Goal: Transaction & Acquisition: Book appointment/travel/reservation

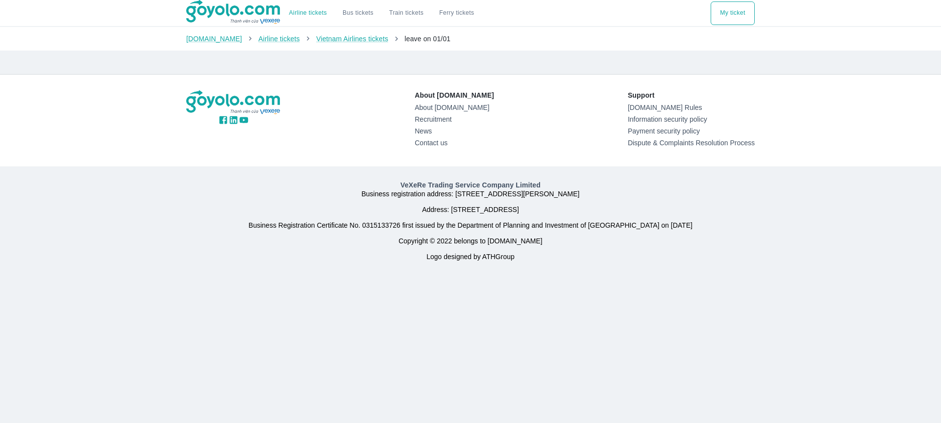
click at [352, 116] on div "About Goyolo.com About Goyolo.com Recruitment News Contact us Support Goyolo.co…" at bounding box center [470, 120] width 569 height 60
click at [245, 18] on img at bounding box center [233, 12] width 95 height 25
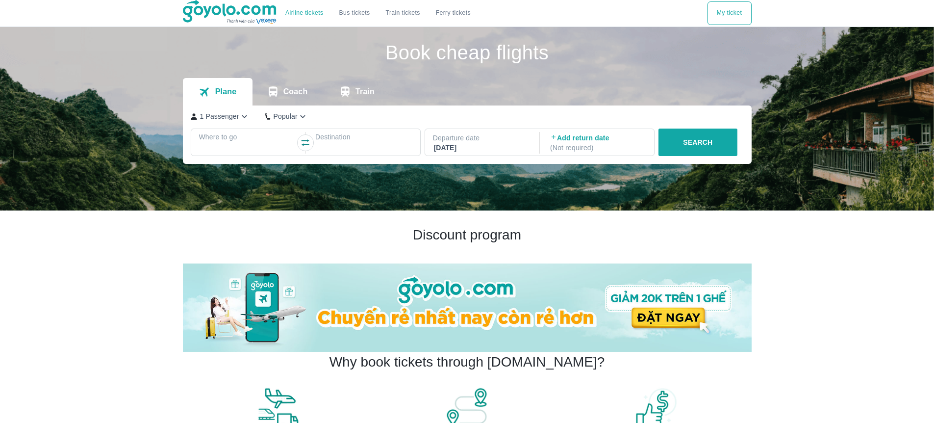
click at [271, 134] on p "Where to go" at bounding box center [247, 137] width 97 height 10
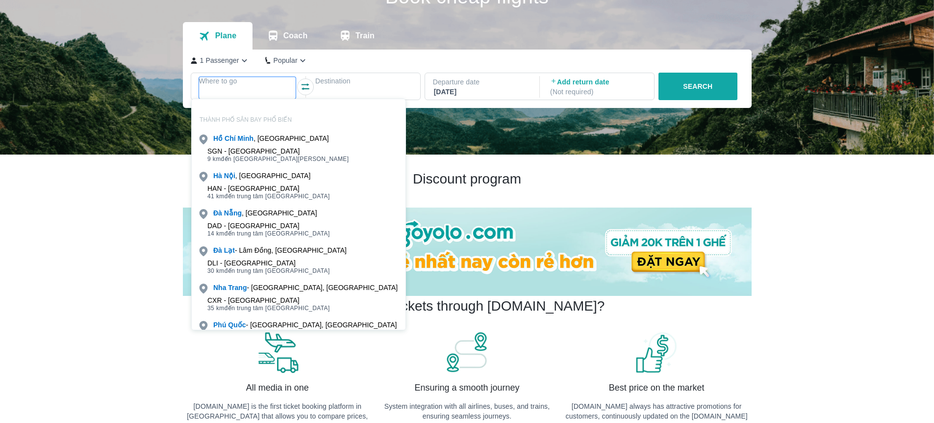
scroll to position [56, 0]
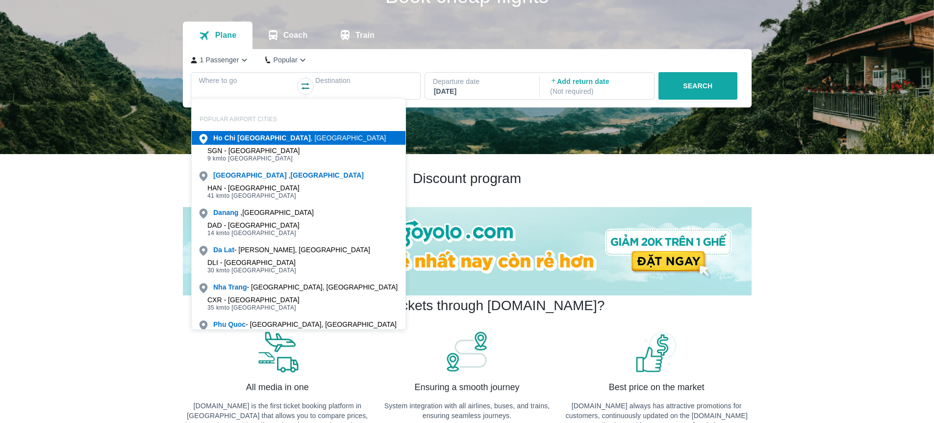
click at [311, 134] on font ", Vietnam" at bounding box center [349, 138] width 76 height 8
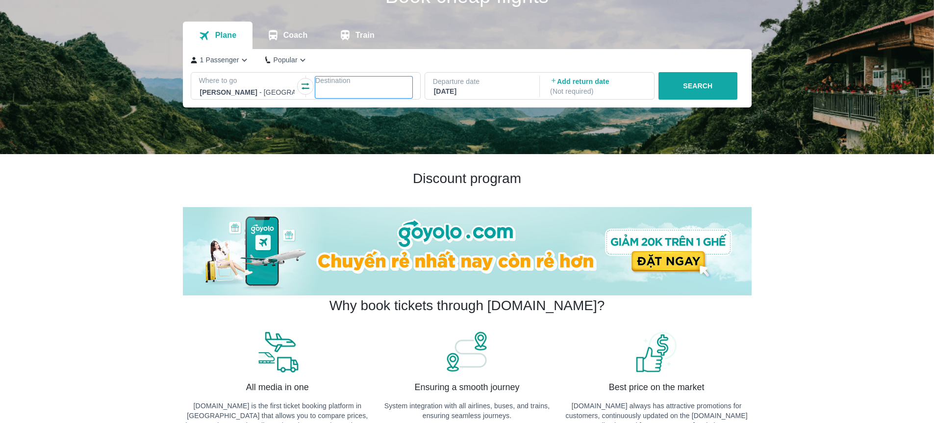
click at [349, 88] on div at bounding box center [363, 92] width 95 height 12
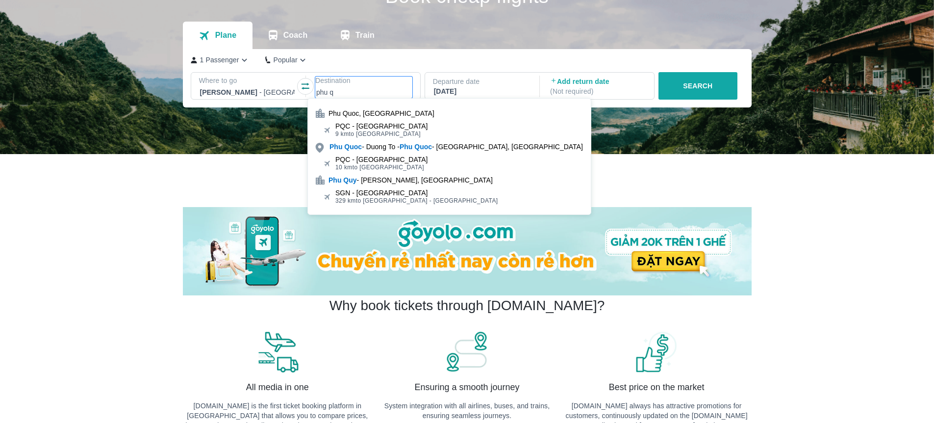
type input "phu q"
click at [417, 113] on div "Phu Quoc, Vietnam" at bounding box center [449, 113] width 283 height 14
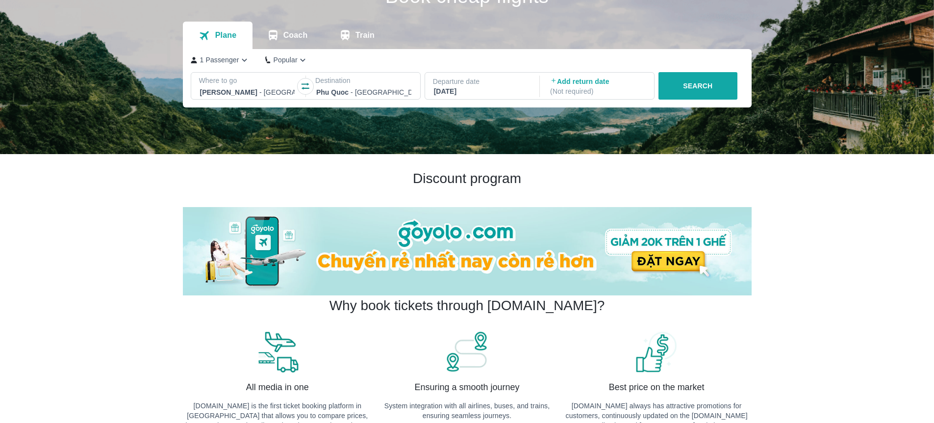
click at [707, 86] on font "SEARCH" at bounding box center [697, 86] width 29 height 8
click at [574, 83] on font "Add return date" at bounding box center [583, 81] width 52 height 8
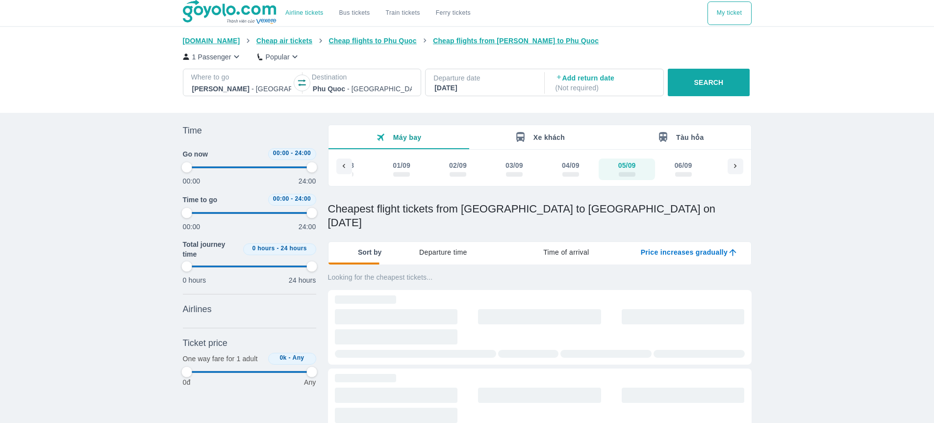
type input "97.9166666666667"
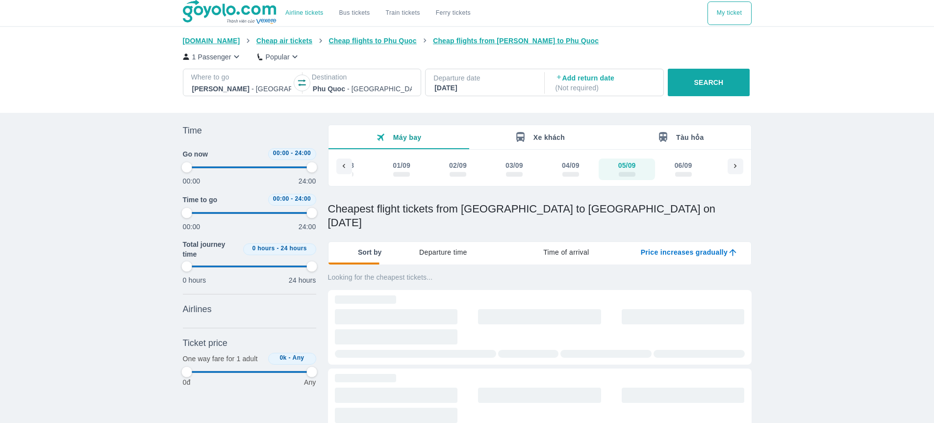
type input "97.9166666666667"
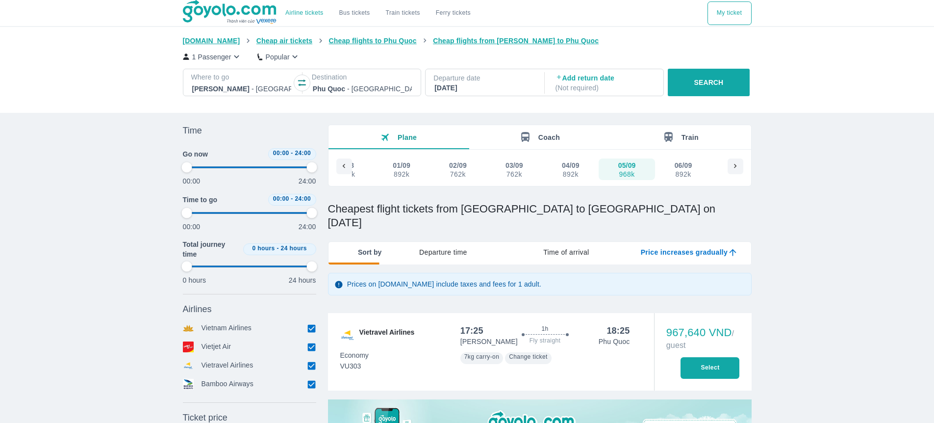
type input "97.9166666666667"
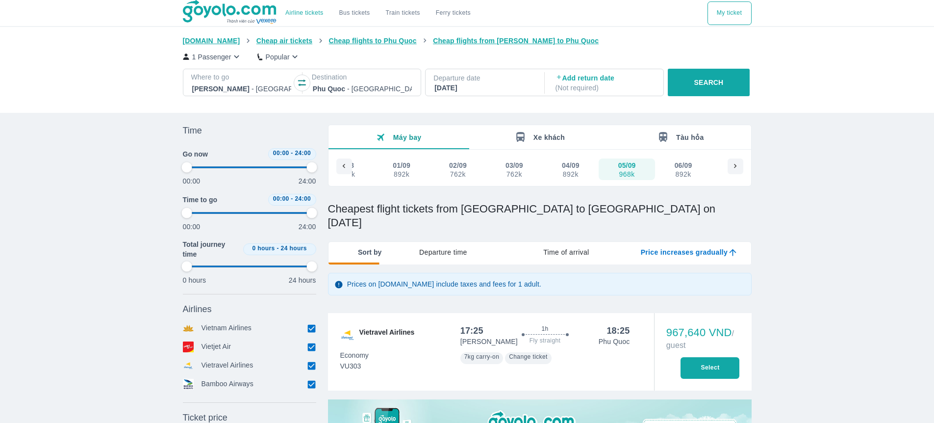
type input "97.9166666666667"
click at [220, 57] on font "1 Passenger" at bounding box center [211, 57] width 39 height 8
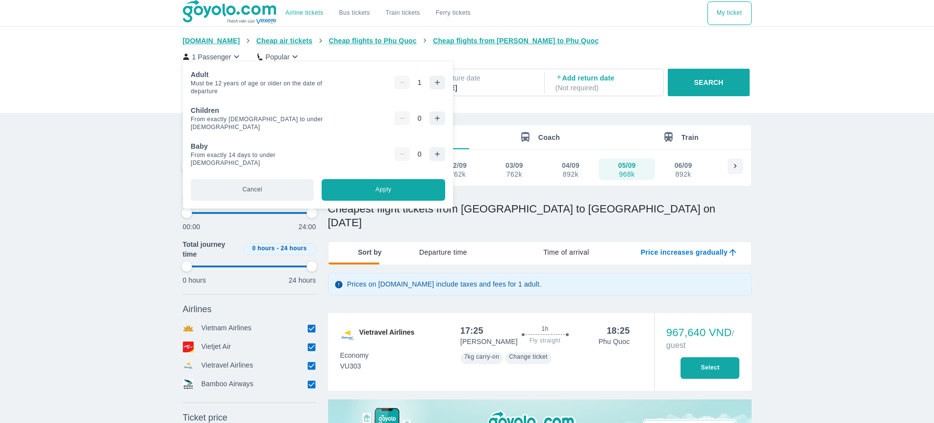
click at [394, 79] on div "1" at bounding box center [419, 83] width 51 height 14
type input "97.9166666666667"
click at [430, 80] on button "button" at bounding box center [438, 83] width 16 height 14
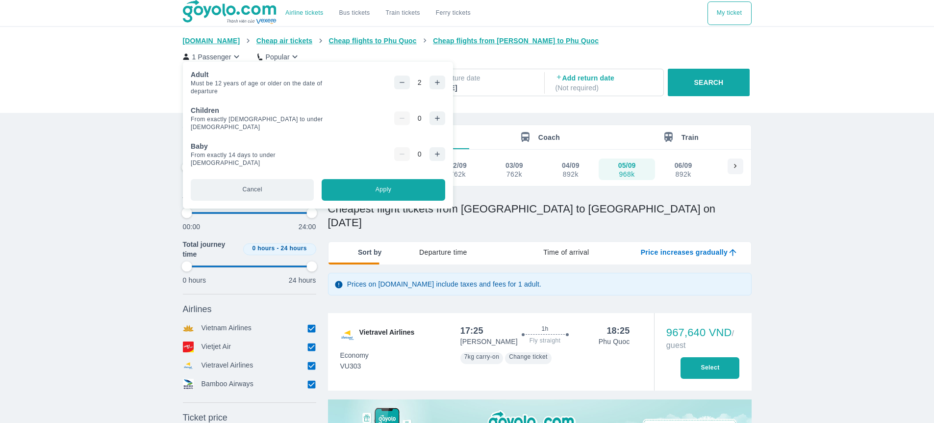
type input "97.9166666666667"
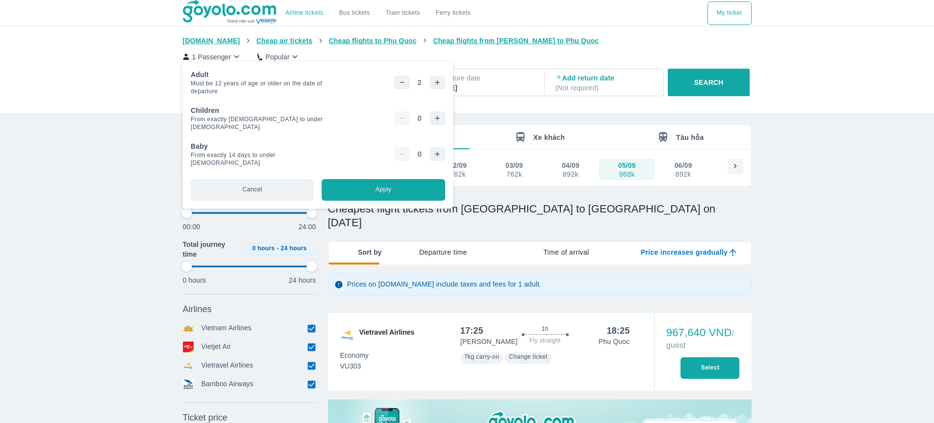
type input "97.9166666666667"
click at [367, 191] on button "Apply" at bounding box center [383, 190] width 123 height 22
type input "97.9166666666667"
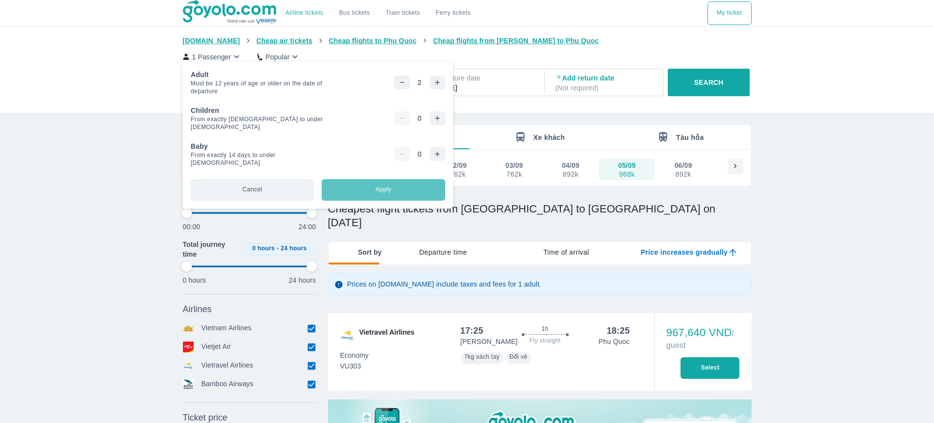
type input "97.9166666666667"
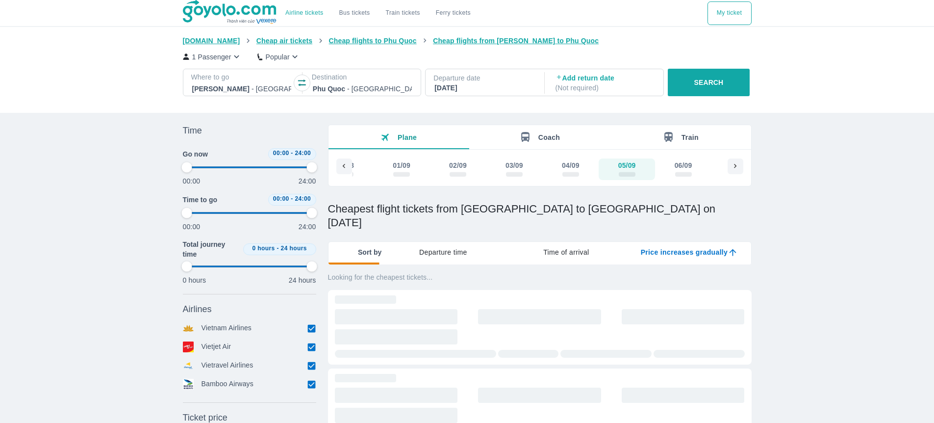
type input "97.9166666666667"
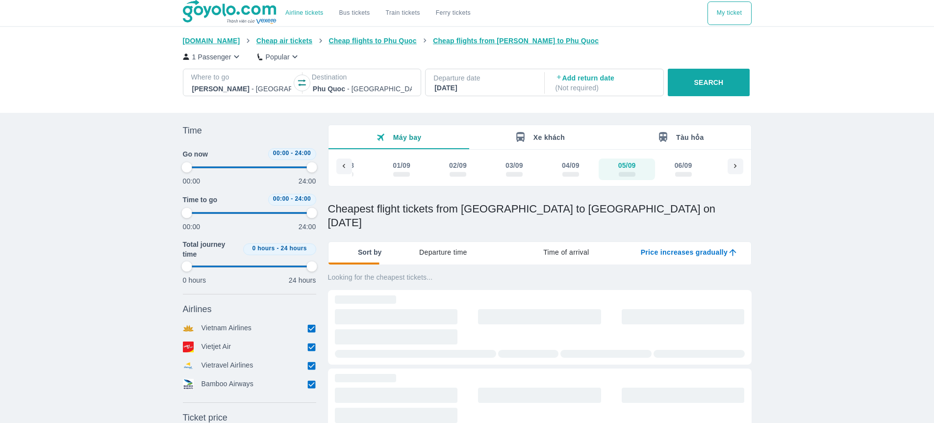
type input "97.9166666666667"
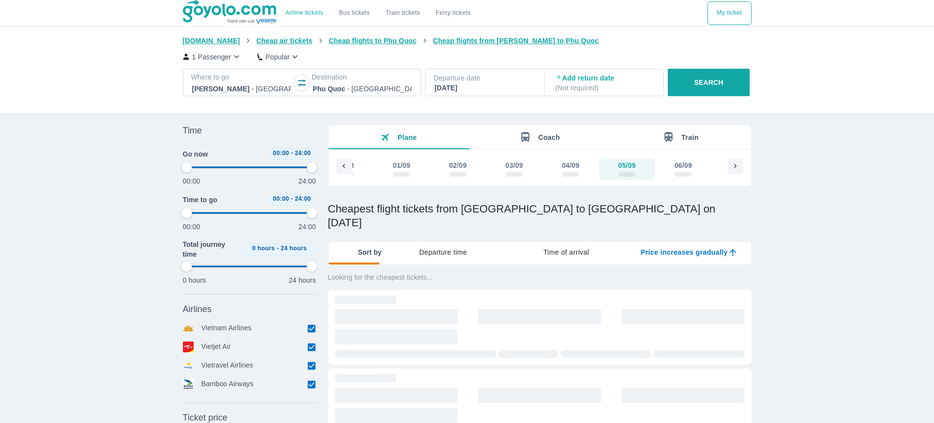
type input "97.9166666666667"
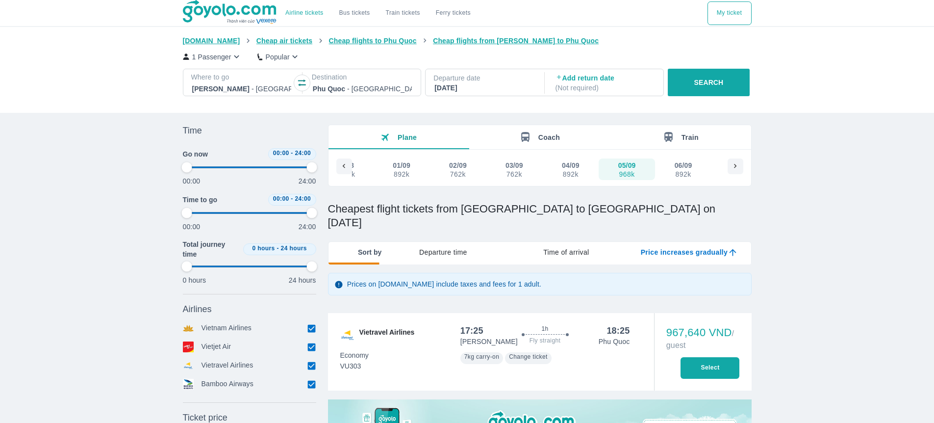
type input "97.9166666666667"
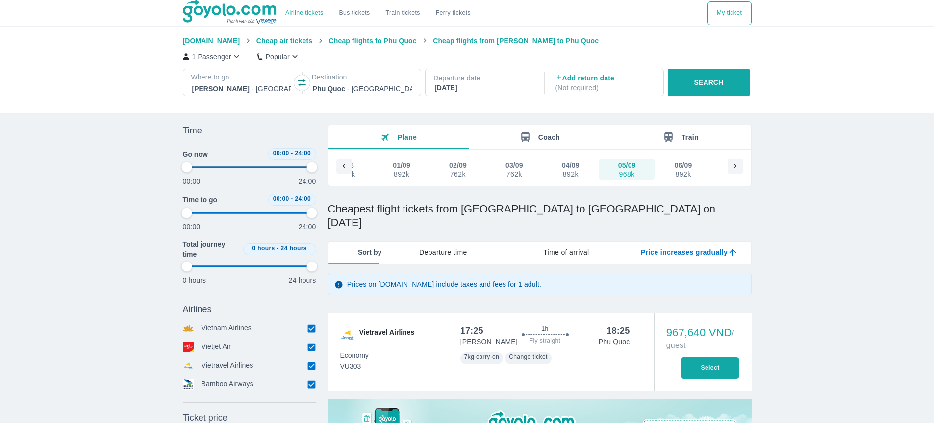
type input "97.9166666666667"
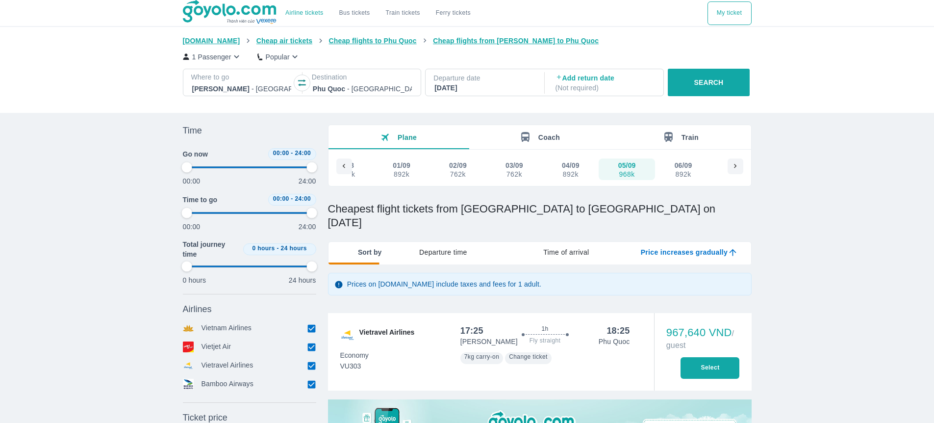
type input "97.9166666666667"
click at [703, 81] on font "SEARCH" at bounding box center [708, 82] width 29 height 8
type input "97.9166666666667"
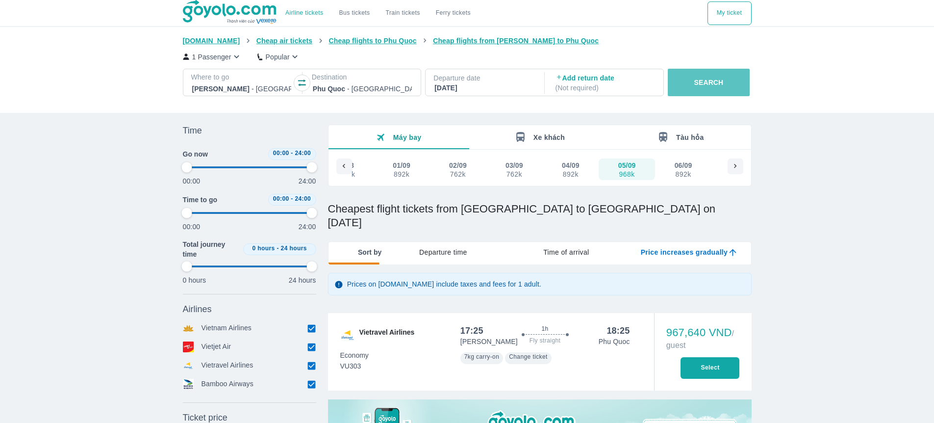
type input "97.9166666666667"
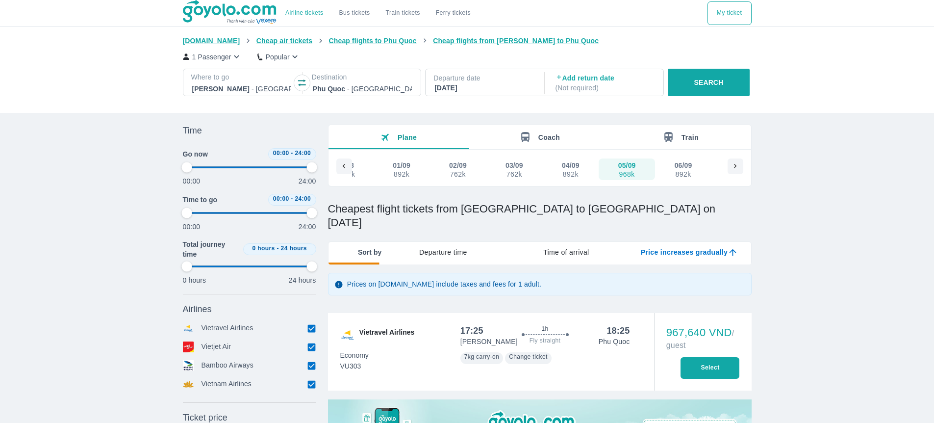
type input "97.9166666666667"
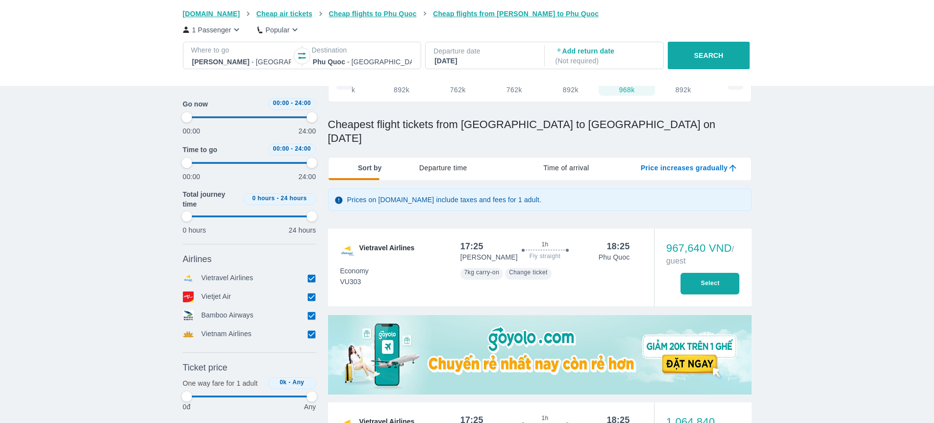
type input "97.9166666666667"
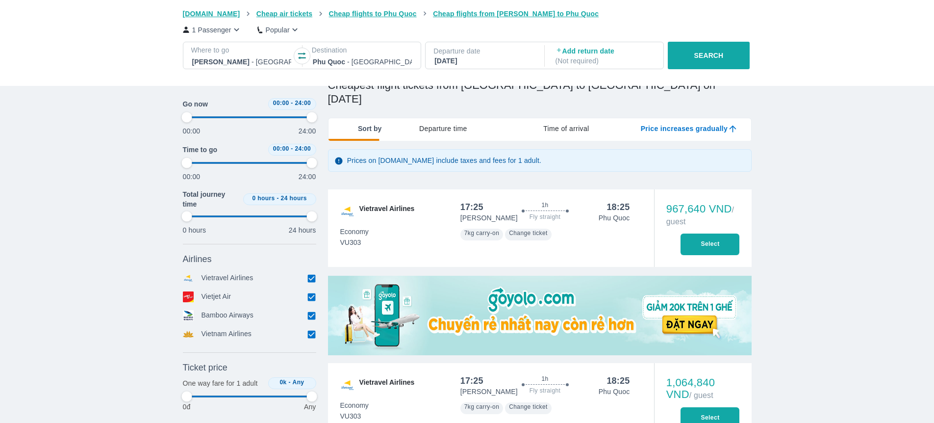
type input "97.9166666666667"
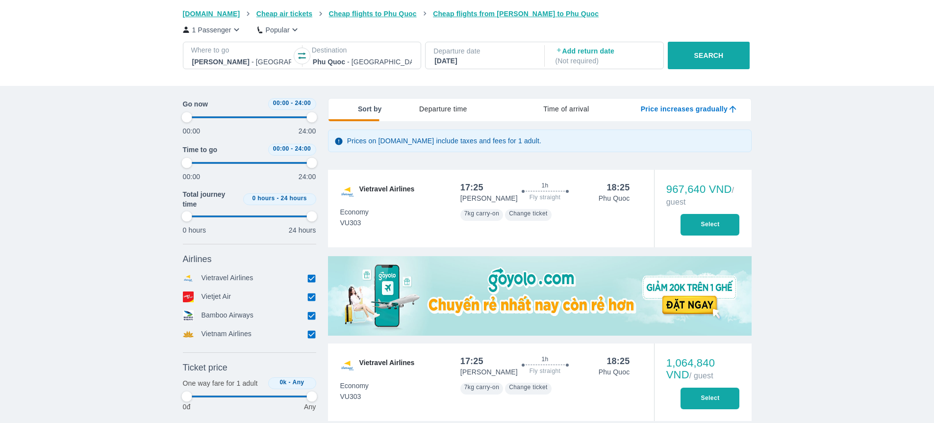
type input "97.9166666666667"
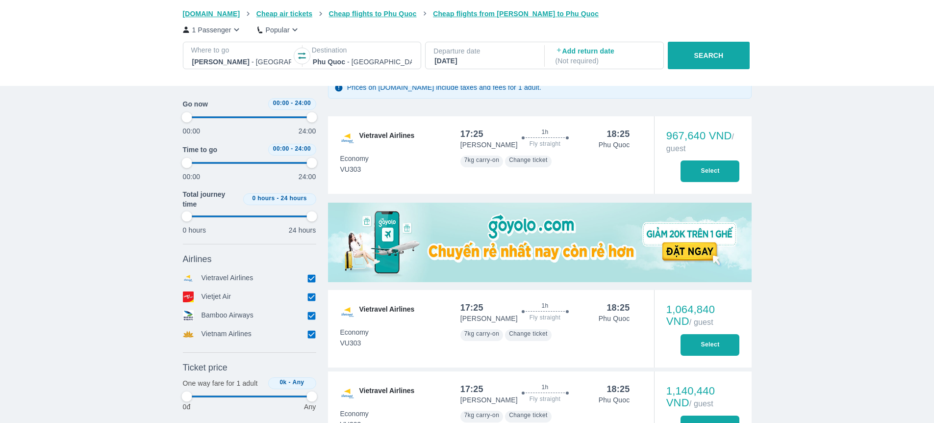
type input "97.9166666666667"
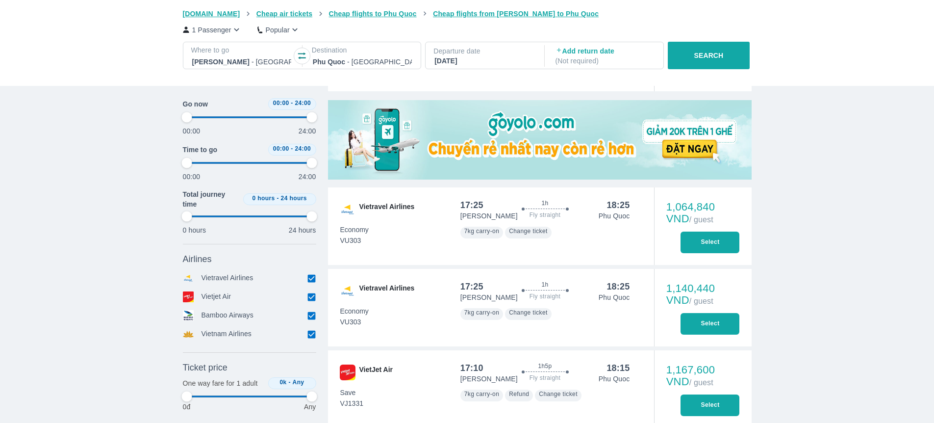
scroll to position [314, 0]
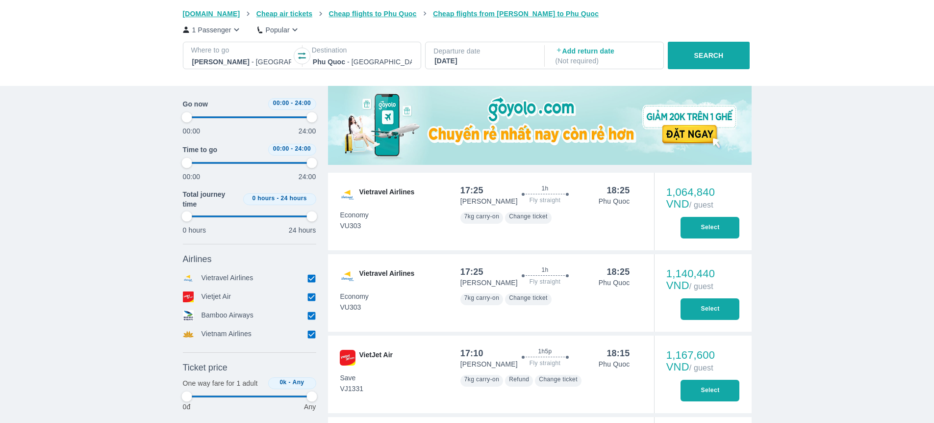
type input "97.9166666666667"
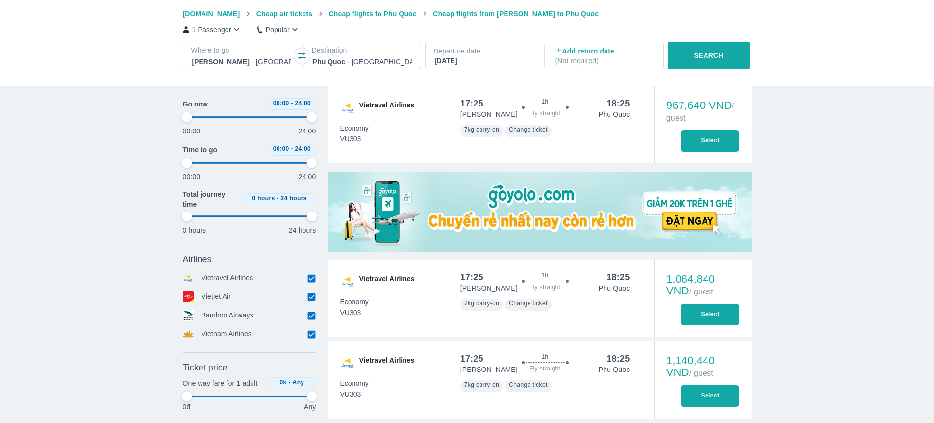
type input "97.9166666666667"
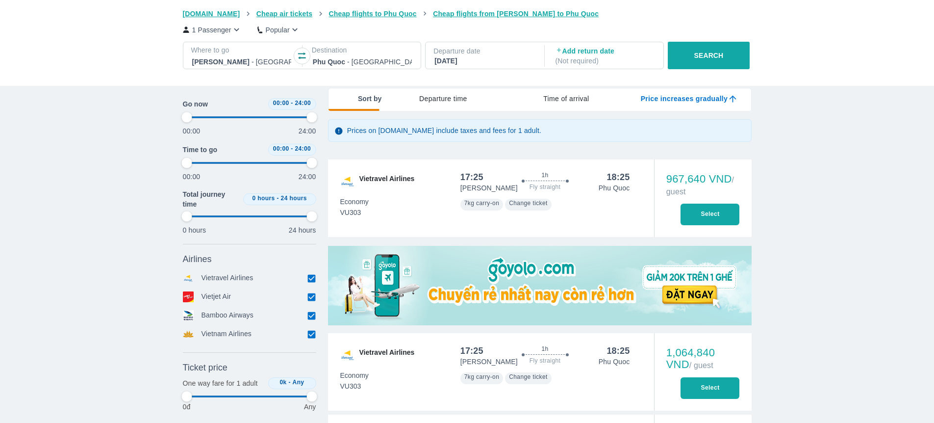
type input "97.9166666666667"
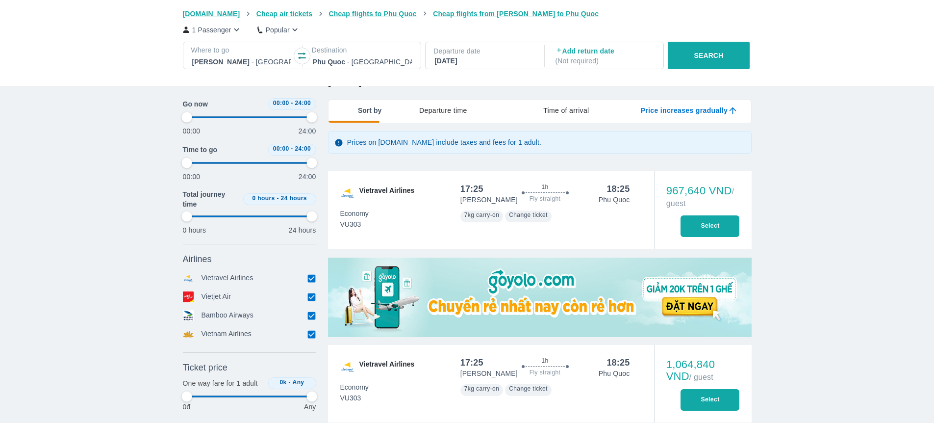
type input "97.9166666666667"
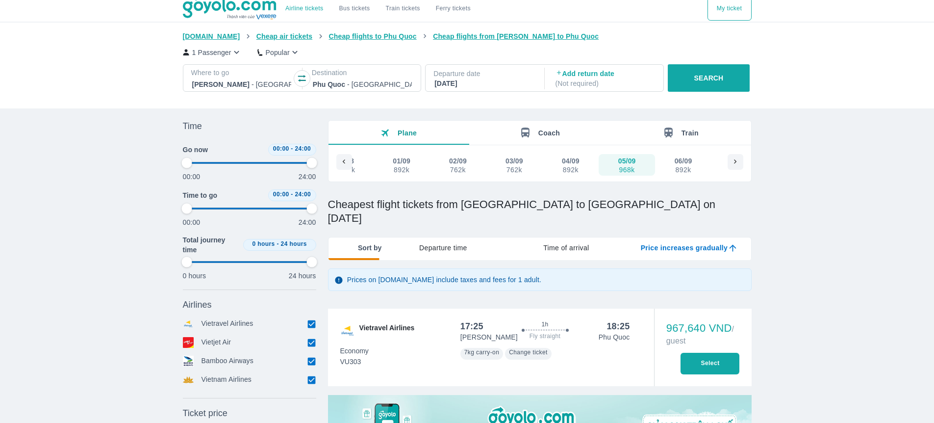
scroll to position [0, 0]
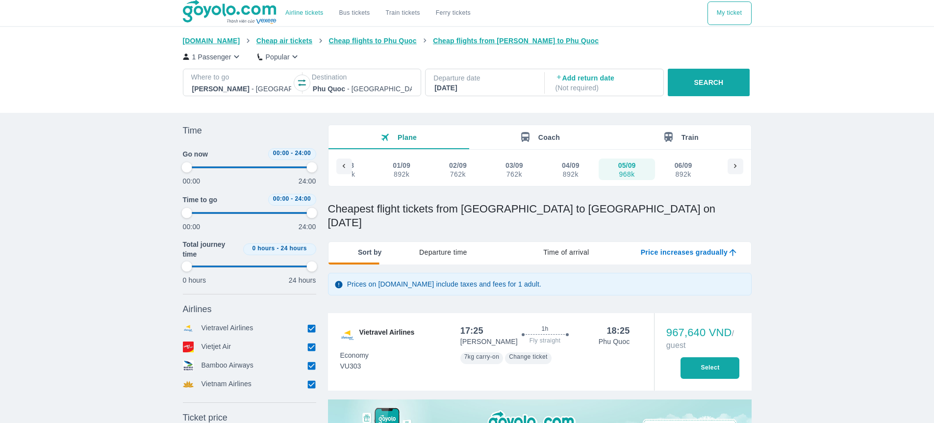
type input "97.9166666666667"
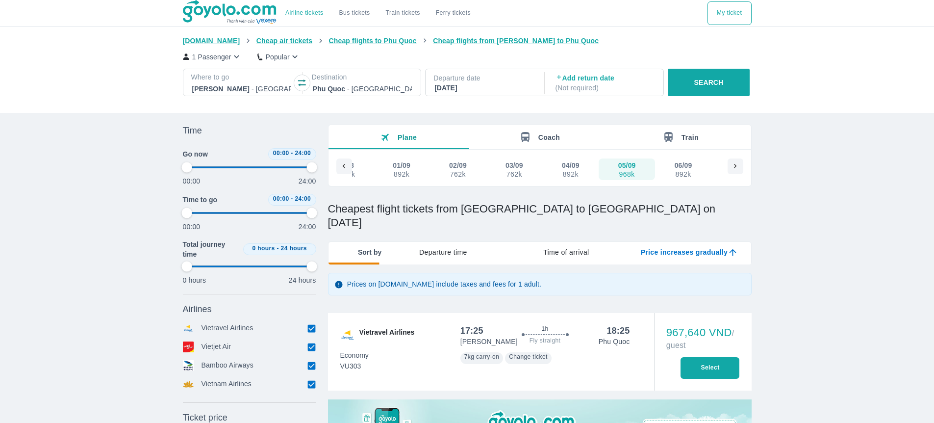
type input "97.9166666666667"
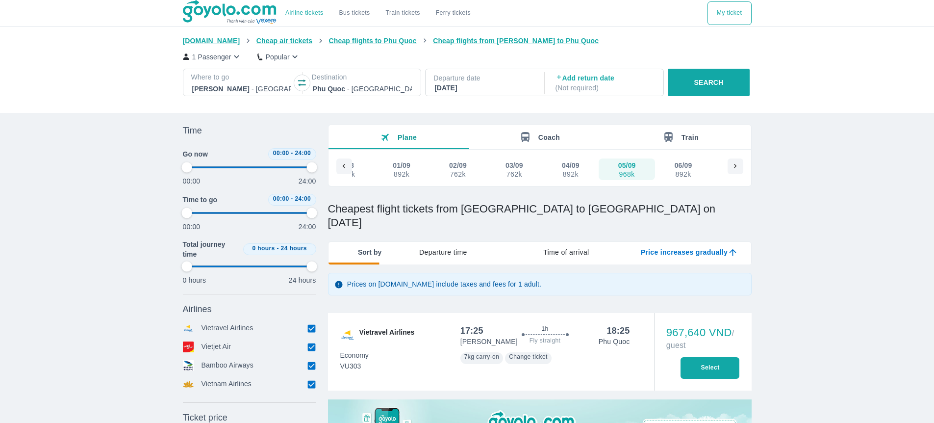
type input "97.9166666666667"
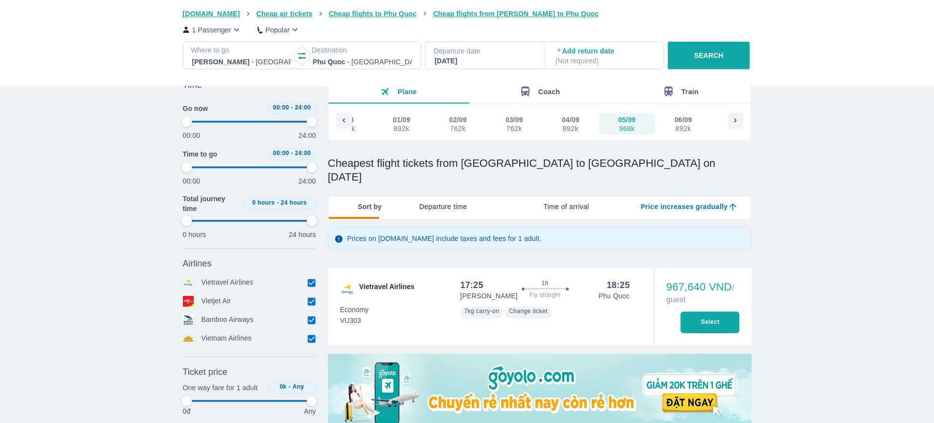
scroll to position [53, 0]
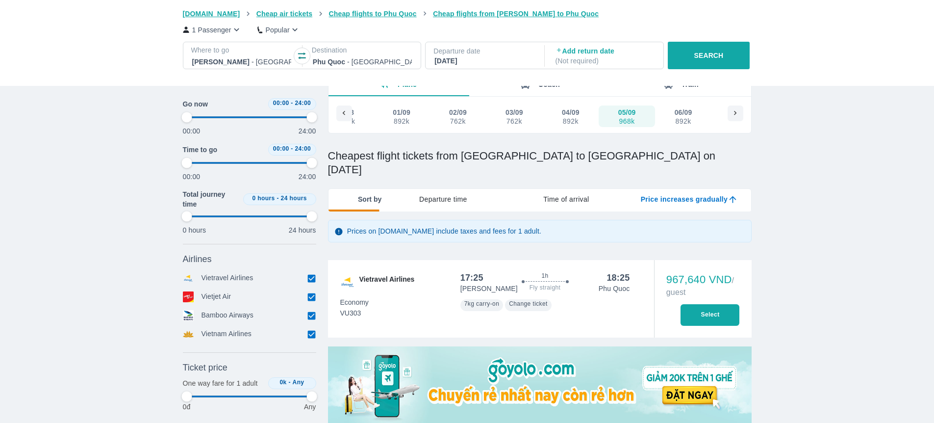
click at [704, 195] on font "Price increases gradually" at bounding box center [684, 199] width 87 height 8
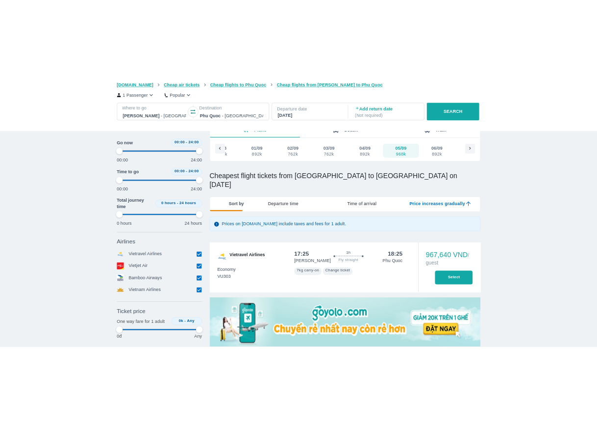
scroll to position [0, 0]
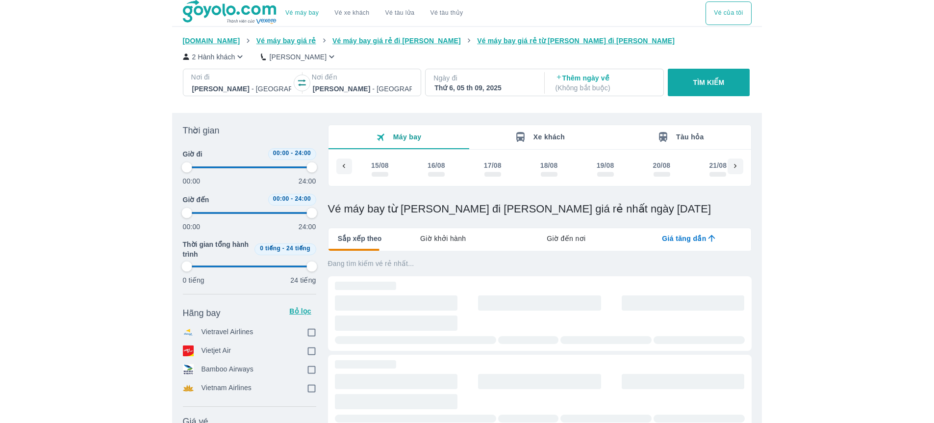
scroll to position [0, 936]
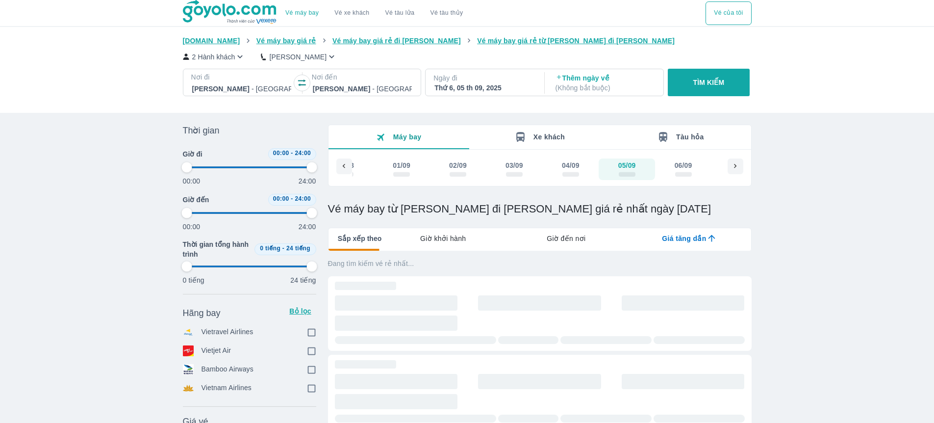
type input "97.9166666666667"
checkbox input "true"
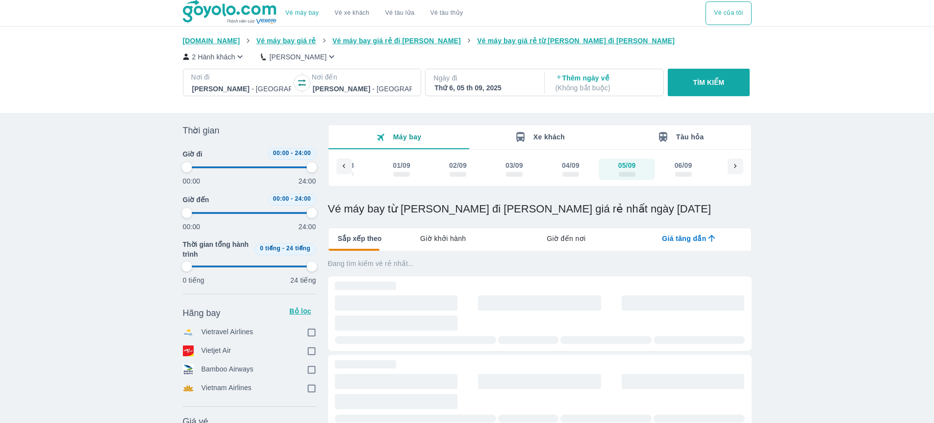
checkbox input "true"
type input "97.9166666666667"
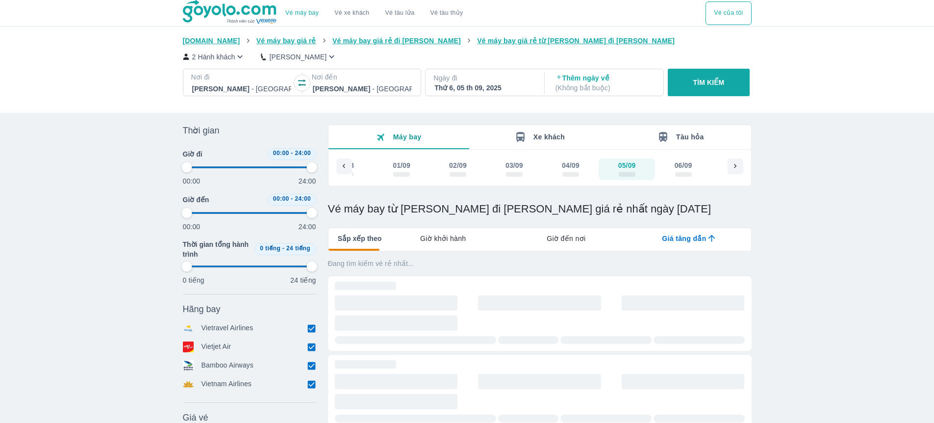
type input "97.9166666666667"
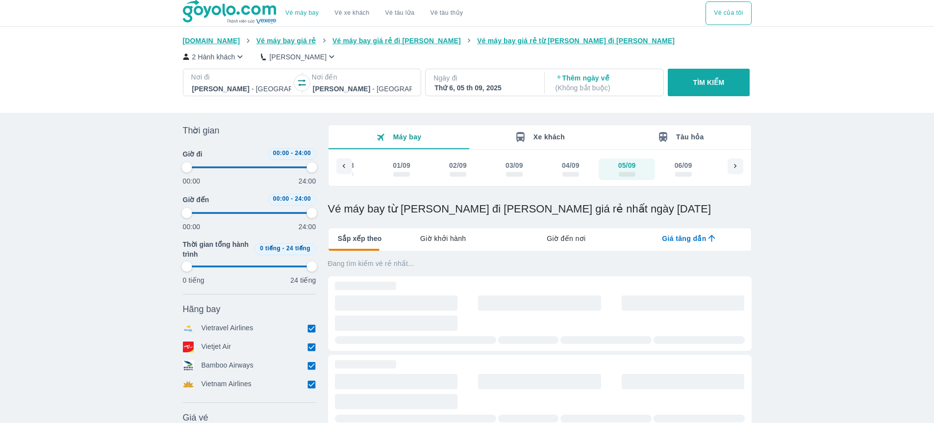
type input "97.9166666666667"
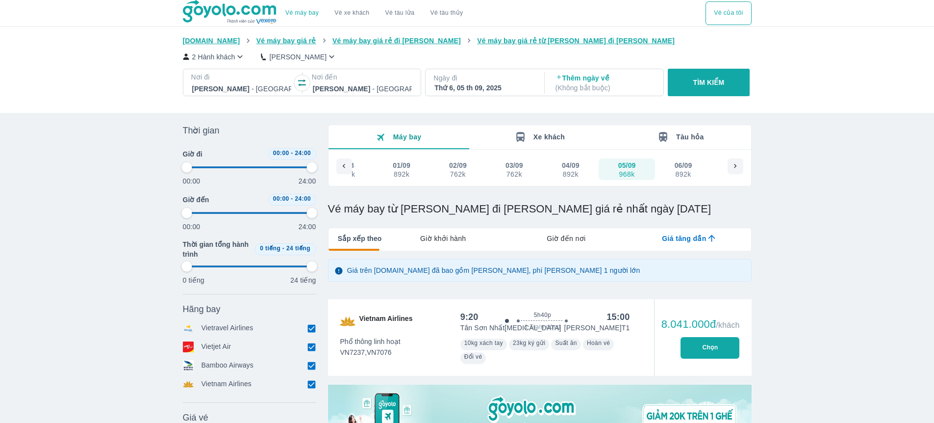
type input "97.9166666666667"
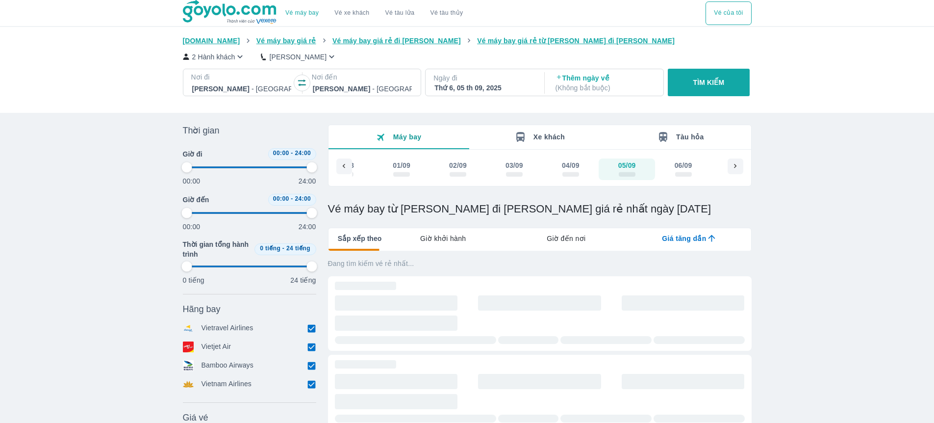
type input "97.9166666666667"
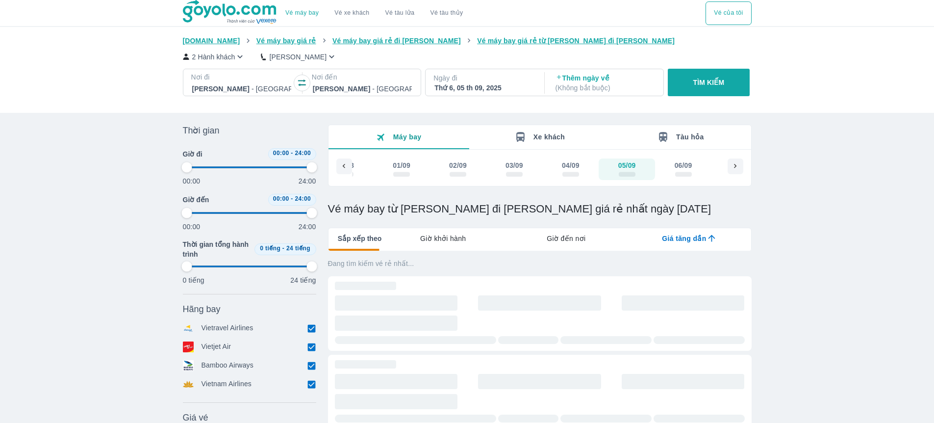
type input "97.9166666666667"
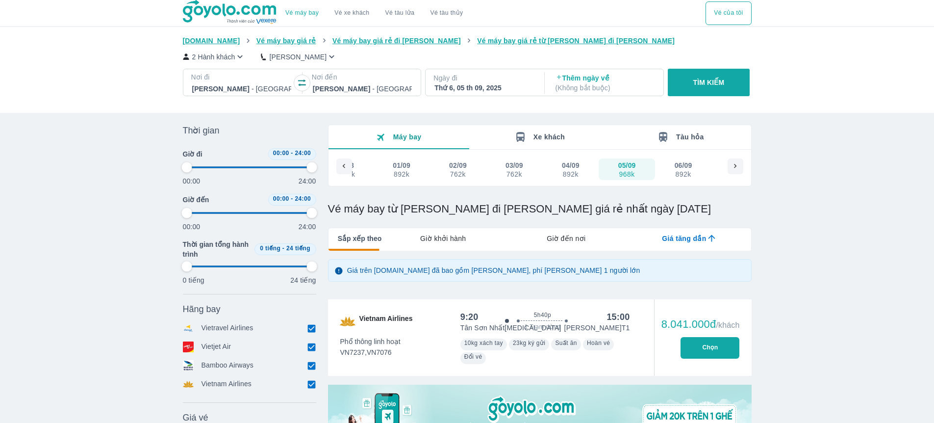
type input "97.9166666666667"
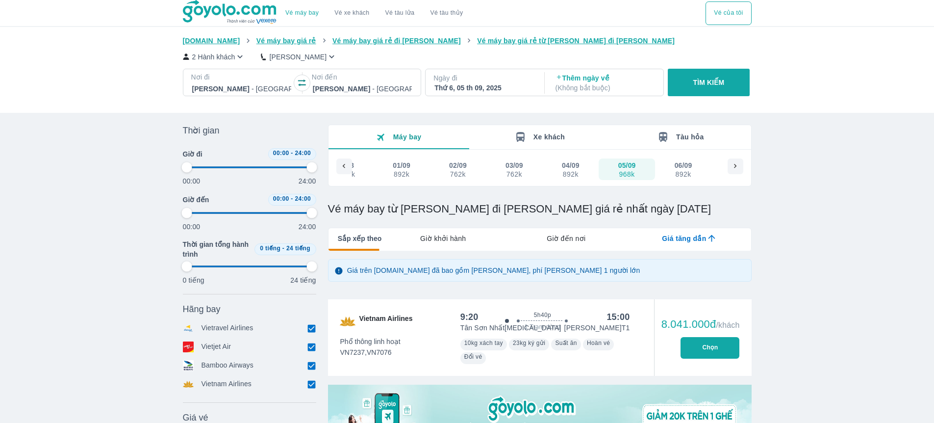
type input "97.9166666666667"
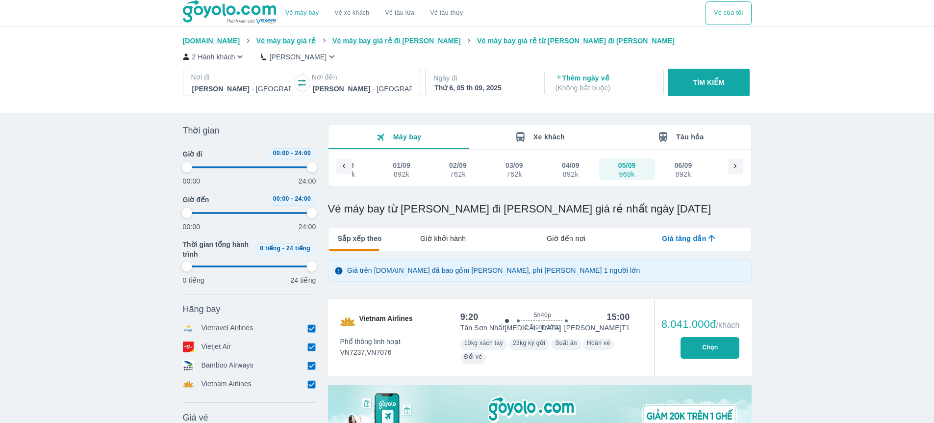
type input "97.9166666666667"
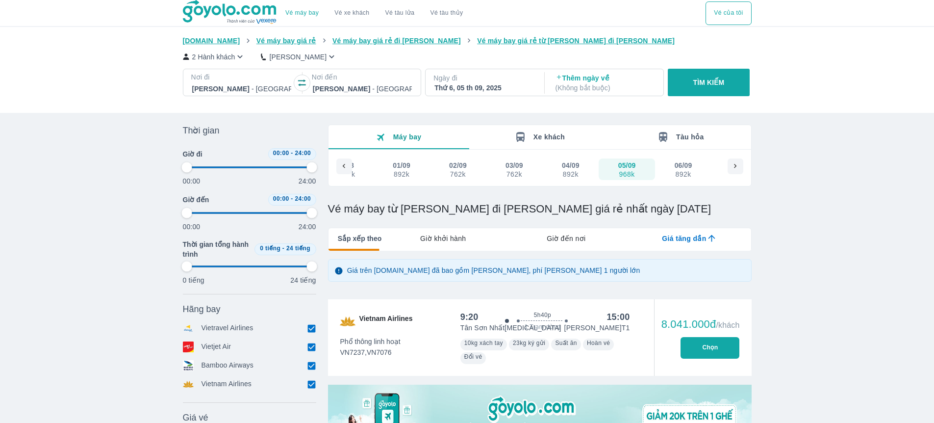
type input "97.9166666666667"
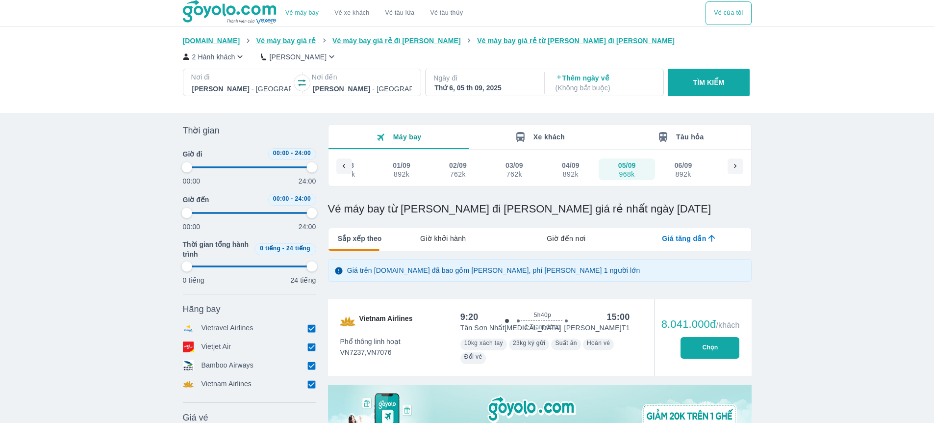
type input "97.9166666666667"
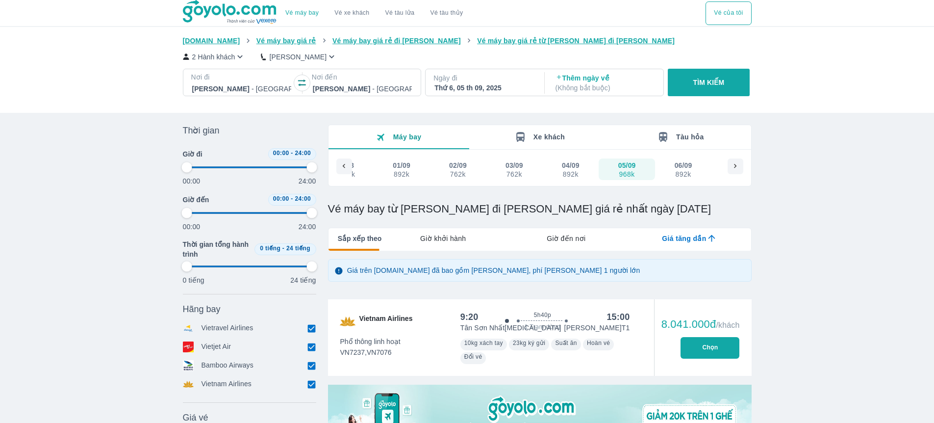
type input "97.9166666666667"
click at [589, 168] on icon at bounding box center [735, 166] width 9 height 9
type input "97.9166666666667"
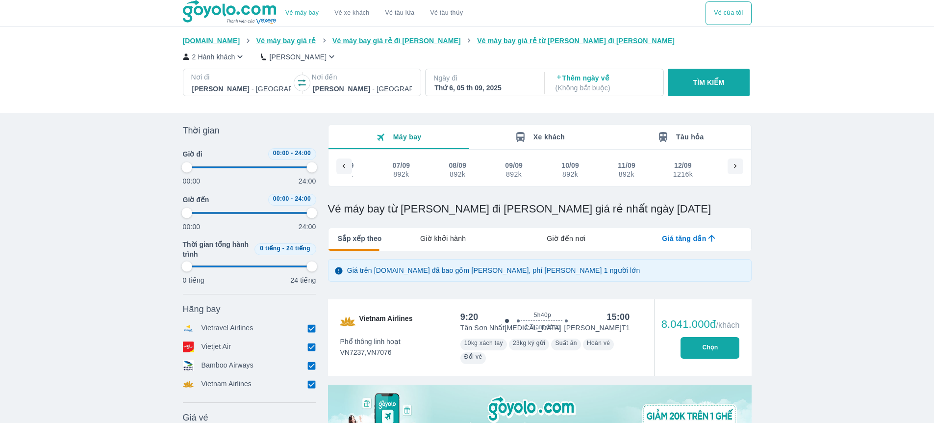
type input "97.9166666666667"
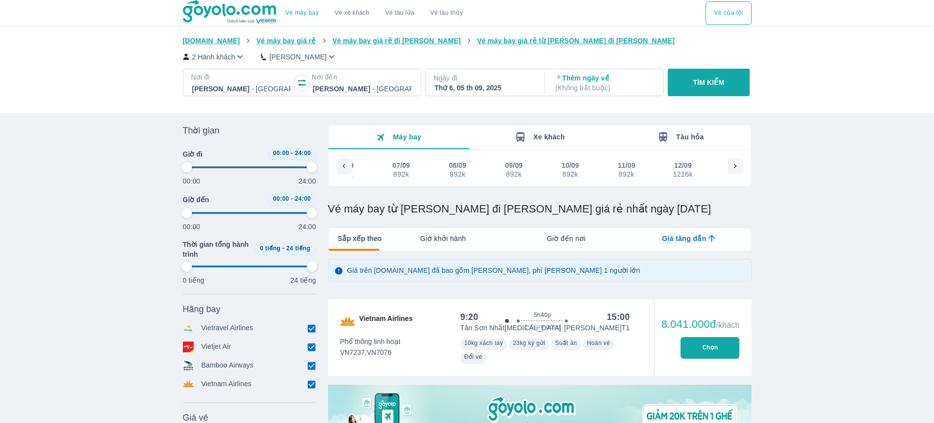
type input "97.9166666666667"
click at [349, 167] on div at bounding box center [344, 166] width 16 height 16
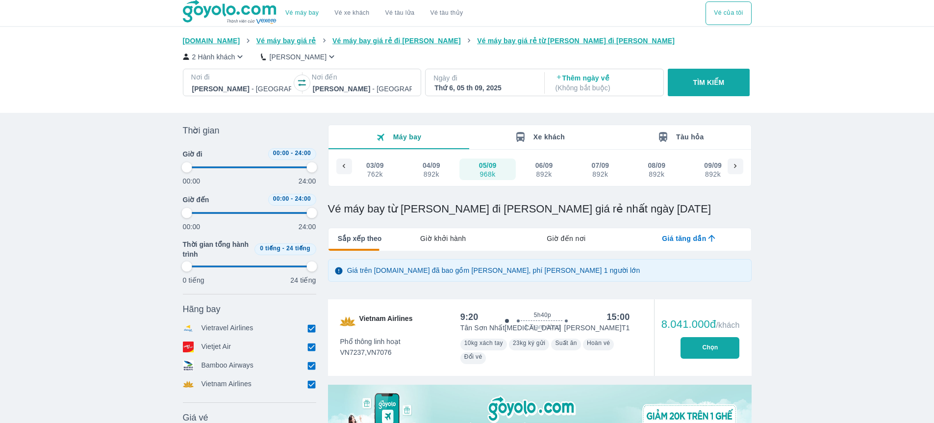
scroll to position [0, 936]
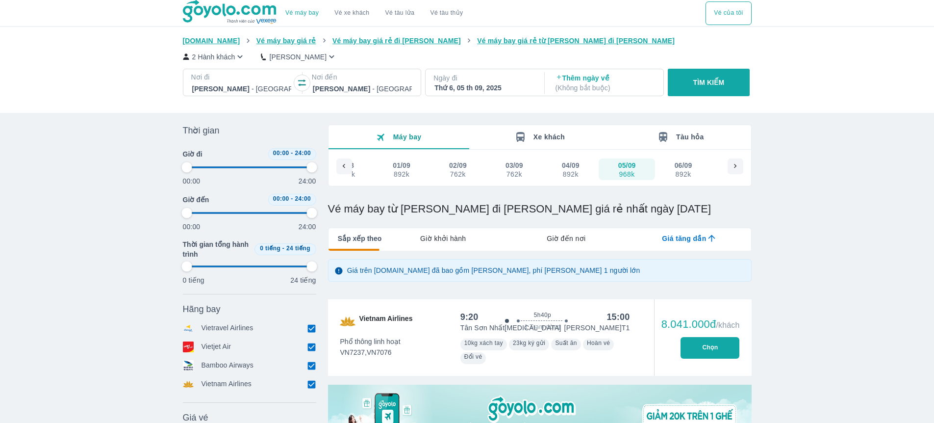
type input "97.9166666666667"
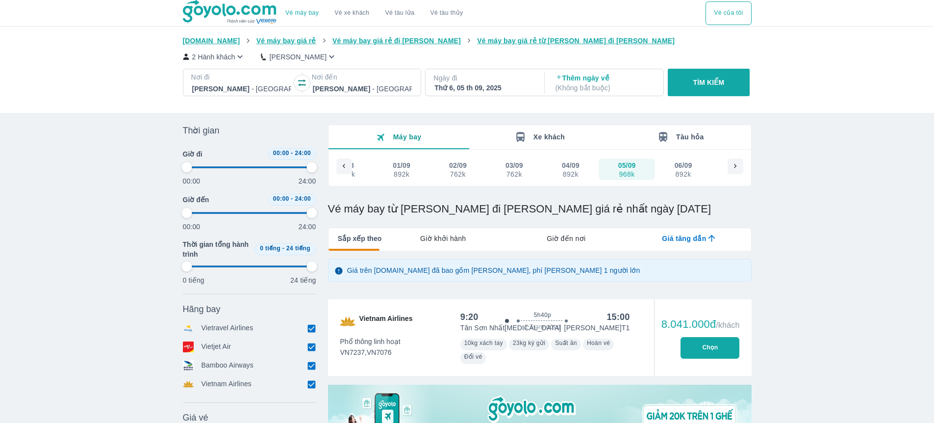
type input "97.9166666666667"
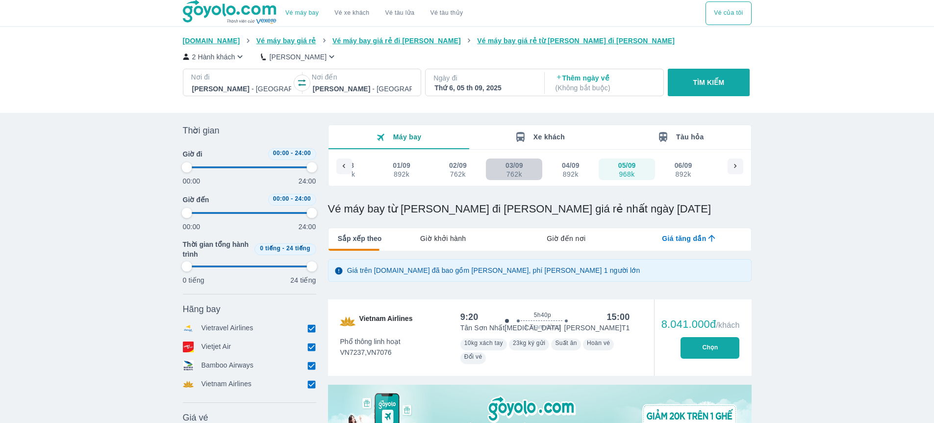
type input "97.9166666666667"
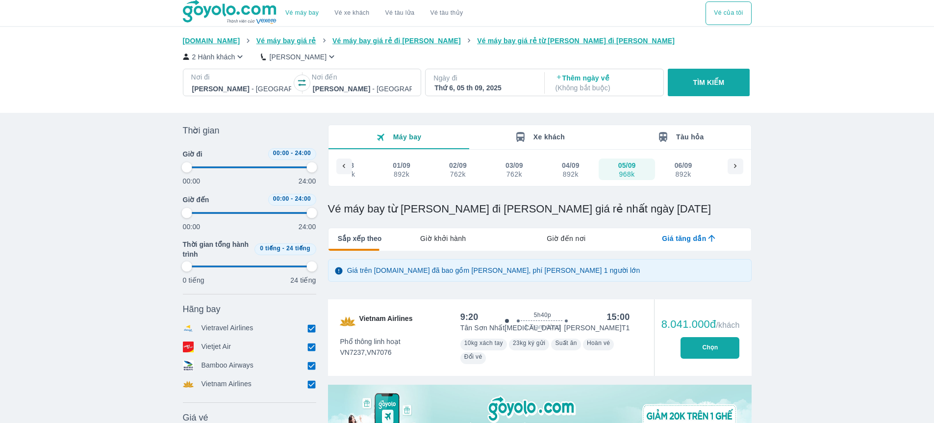
type input "97.9166666666667"
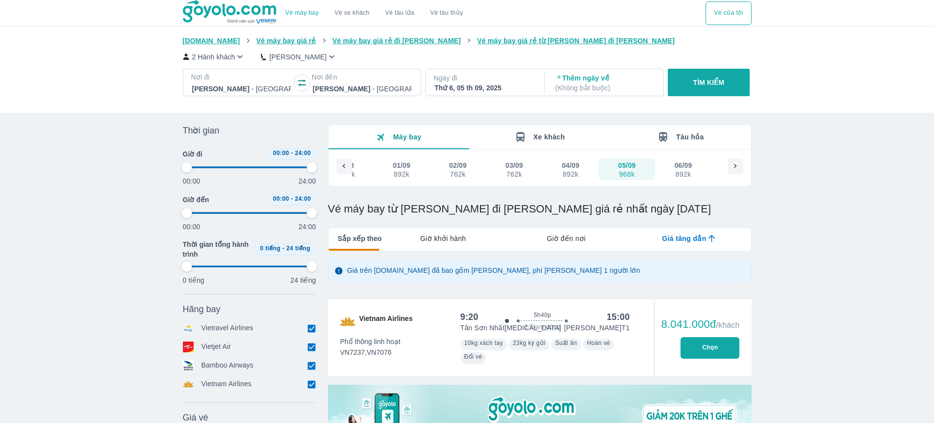
type input "97.9166666666667"
click at [516, 169] on div "03/09" at bounding box center [515, 165] width 18 height 10
type input "97.9166666666667"
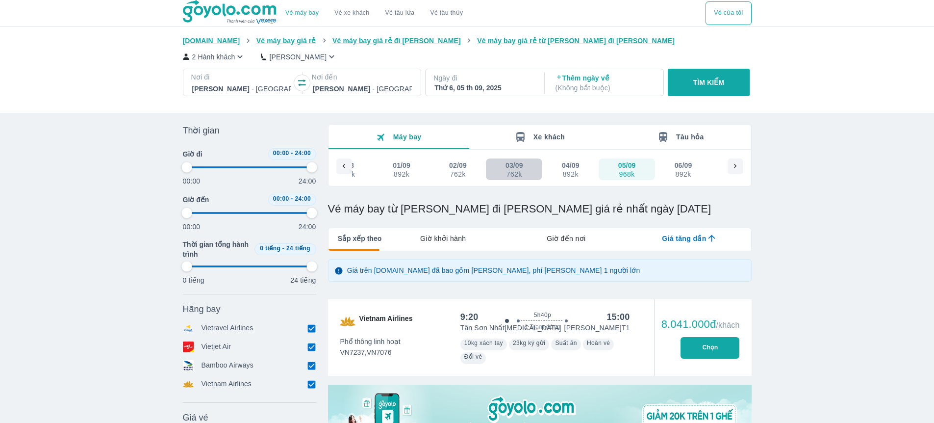
type input "97.9166666666667"
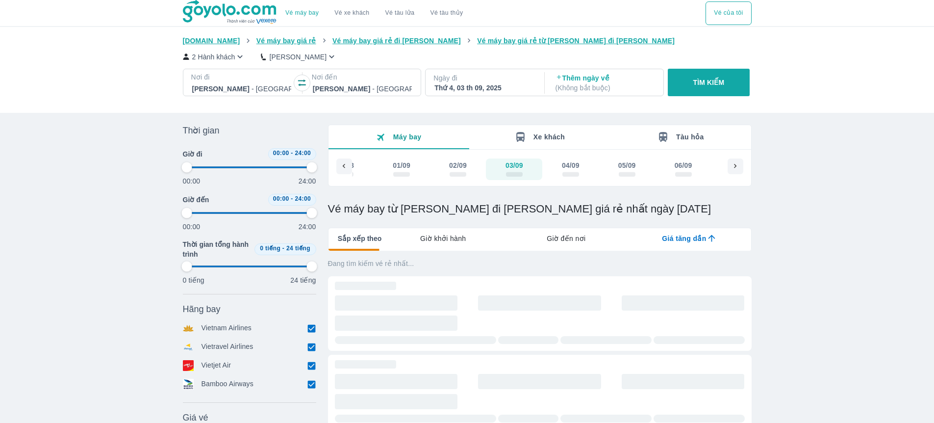
type input "97.9166666666667"
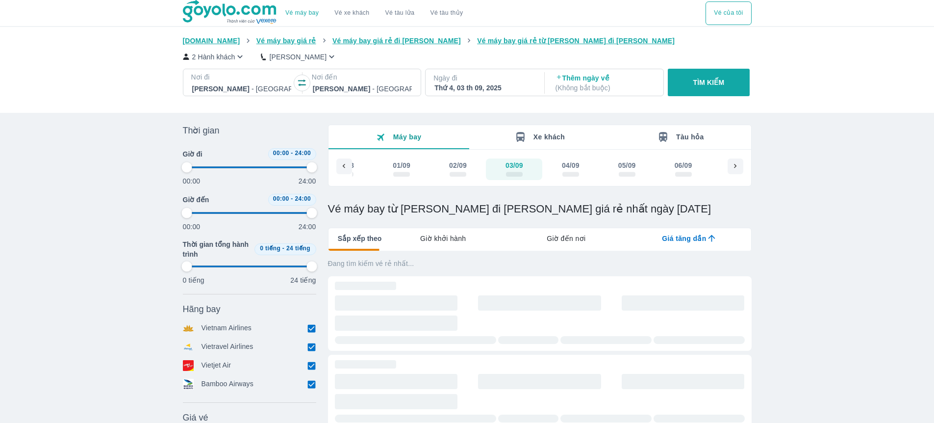
type input "97.9166666666667"
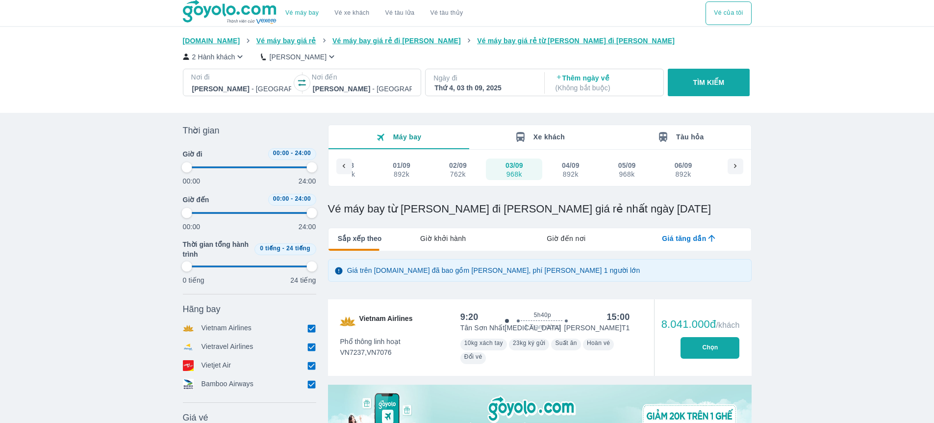
type input "97.9166666666667"
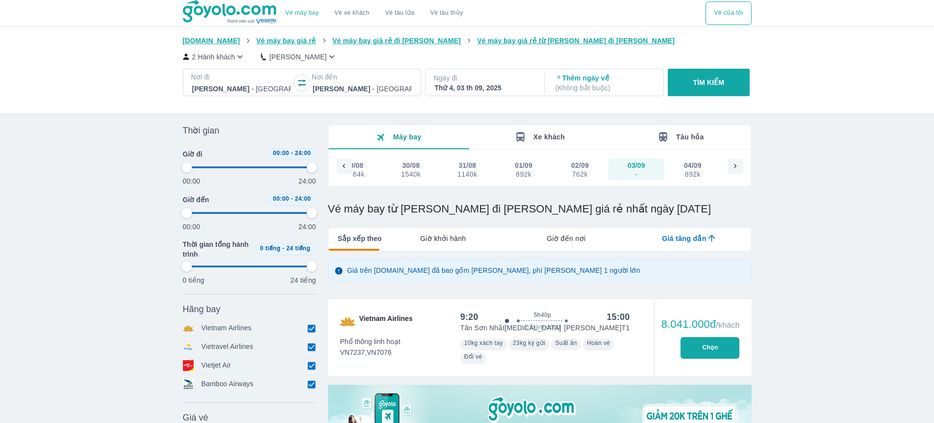
type input "97.9166666666667"
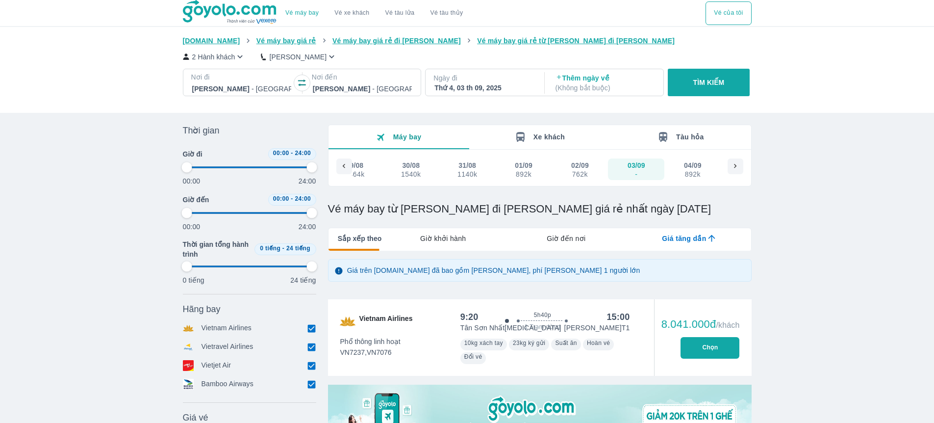
type input "97.9166666666667"
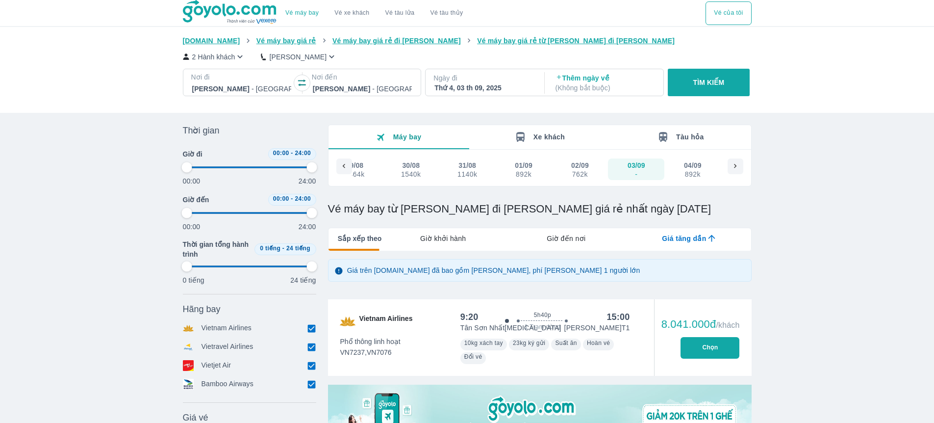
type input "97.9166666666667"
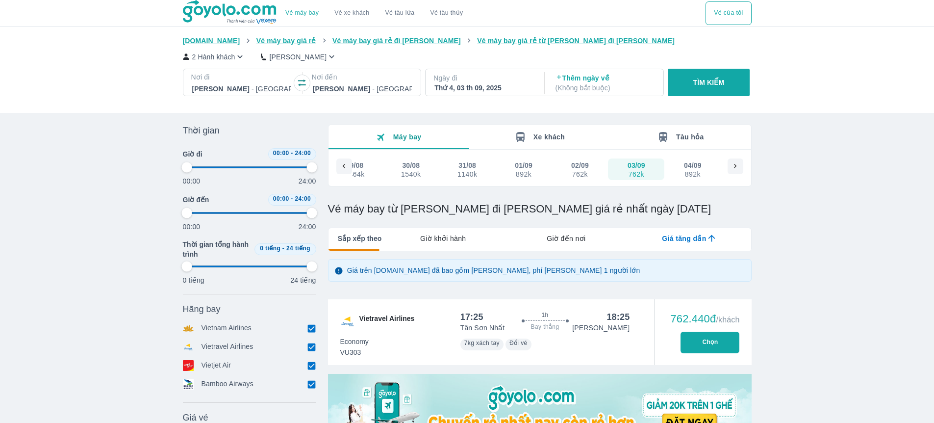
type input "97.9166666666667"
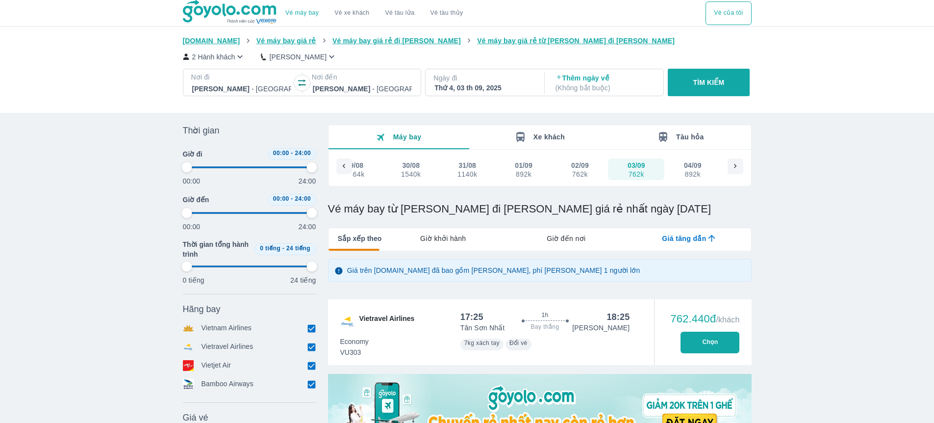
type input "97.9166666666667"
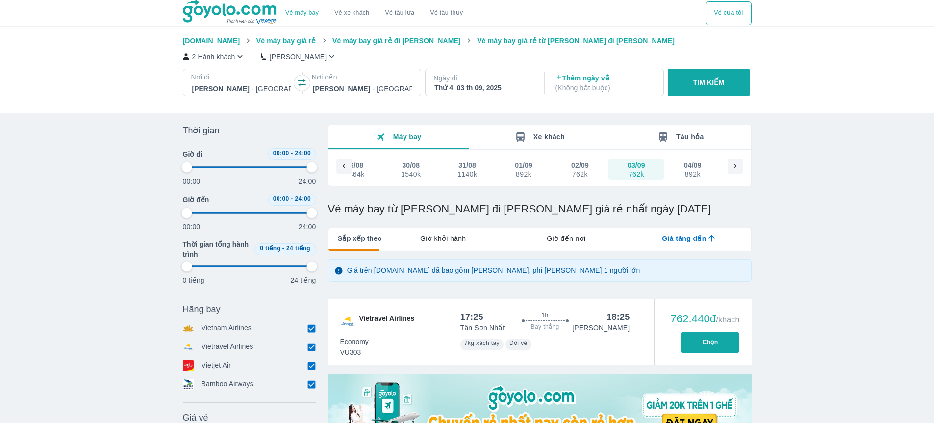
type input "97.9166666666667"
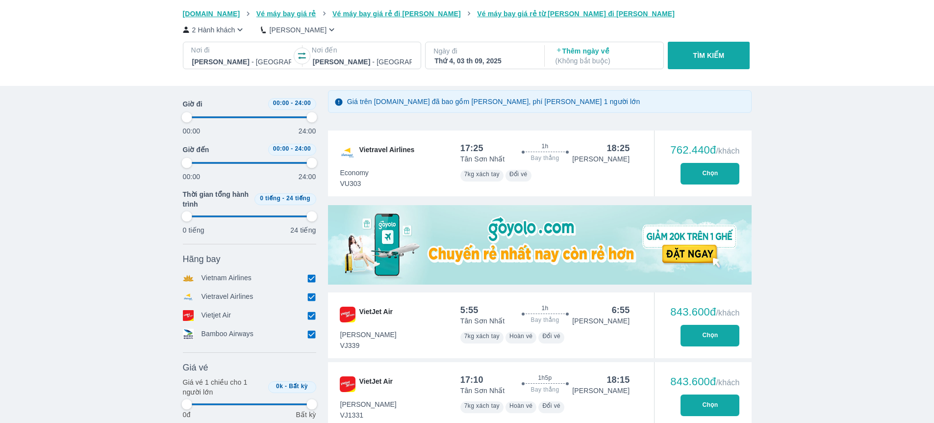
type input "97.9166666666667"
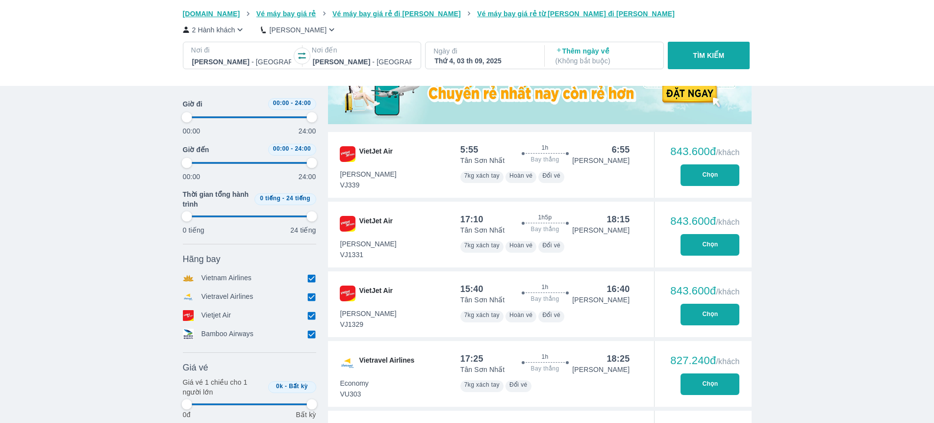
scroll to position [359, 0]
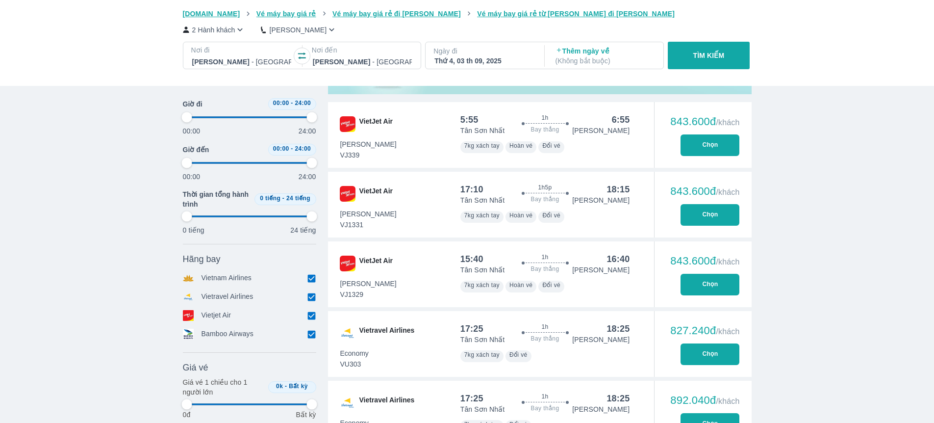
type input "97.9166666666667"
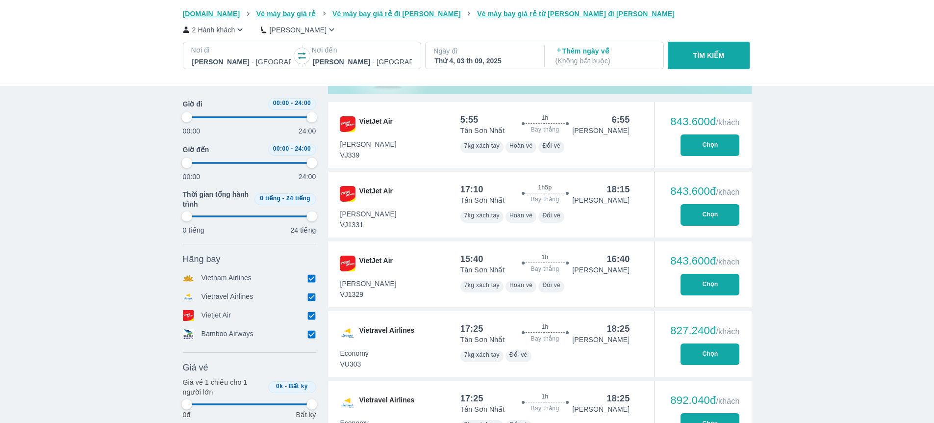
type input "97.9166666666667"
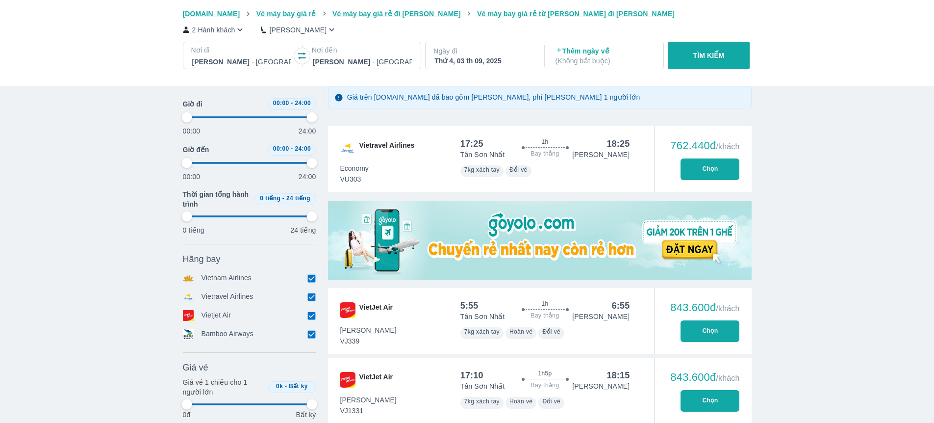
type input "97.9166666666667"
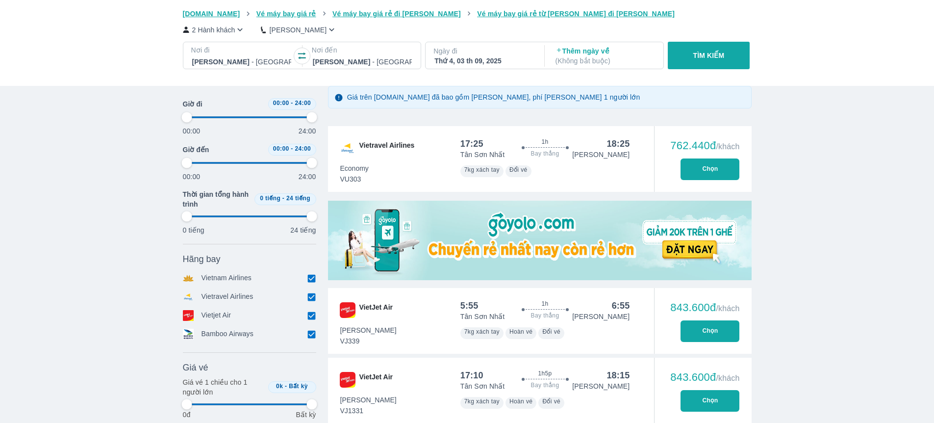
type input "97.9166666666667"
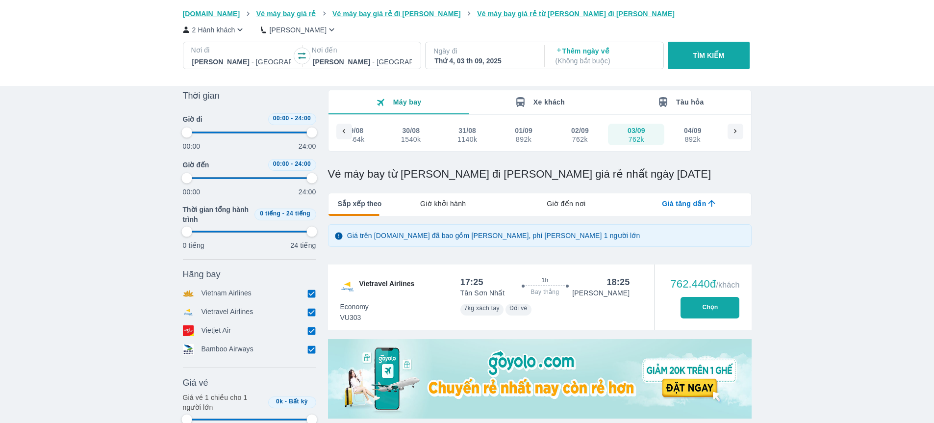
type input "97.9166666666667"
click at [589, 305] on button "Chọn" at bounding box center [710, 308] width 59 height 22
type input "97.9166666666667"
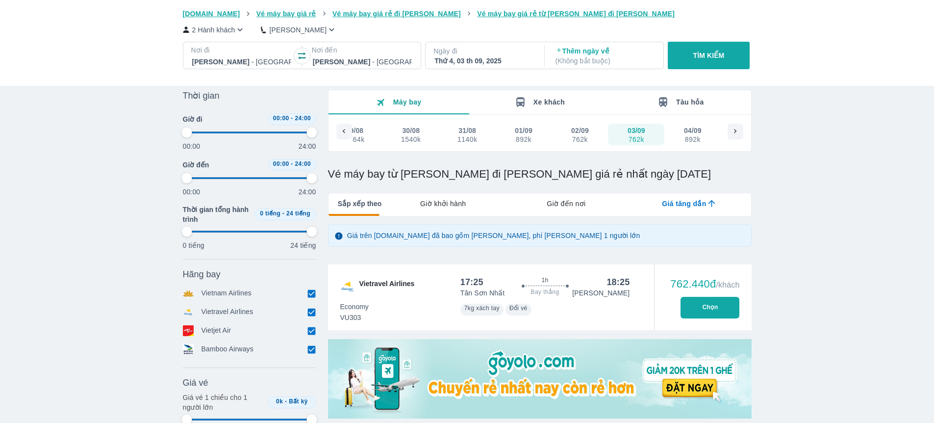
type input "97.9166666666667"
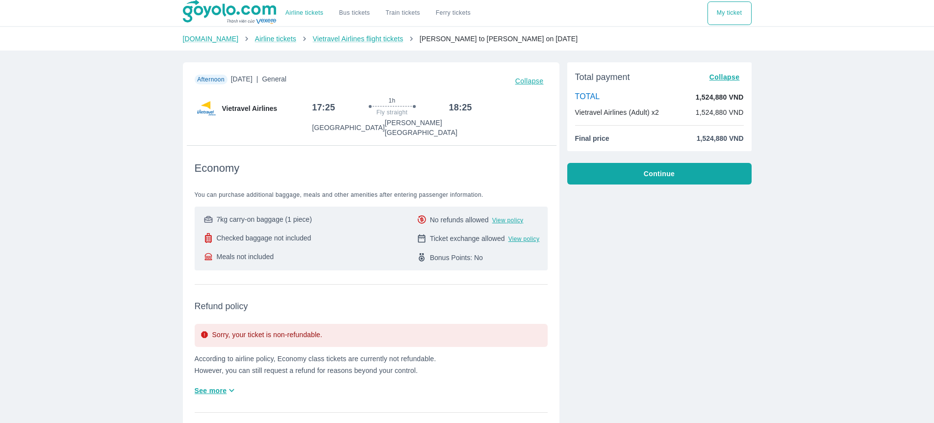
click at [589, 93] on div "Airline tickets Bus tickets Train tickets Ferry tickets My ticket [DOMAIN_NAME]…" at bounding box center [467, 388] width 934 height 776
drag, startPoint x: 746, startPoint y: 99, endPoint x: 692, endPoint y: 99, distance: 53.9
click at [589, 99] on div "Total payment Collapse TOTAL 1,524,880 VND Vietravel Airlines (Adult) x2 1,524,…" at bounding box center [659, 106] width 184 height 89
copy font "1,524,880 VND"
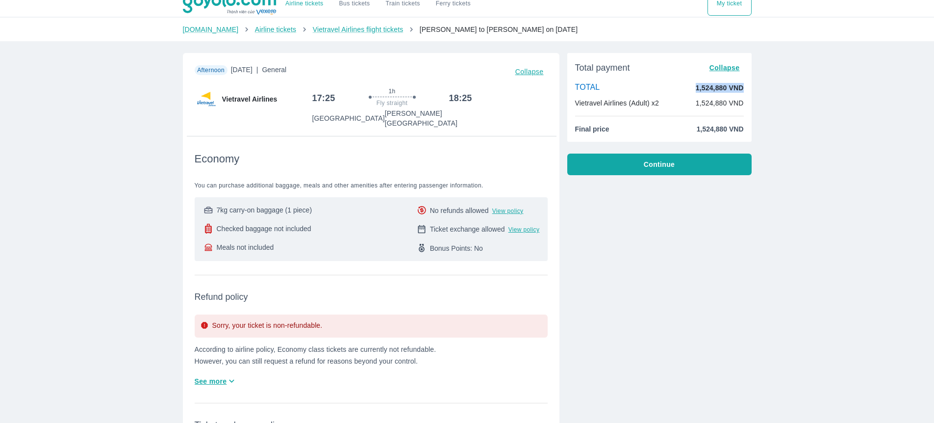
scroll to position [37, 0]
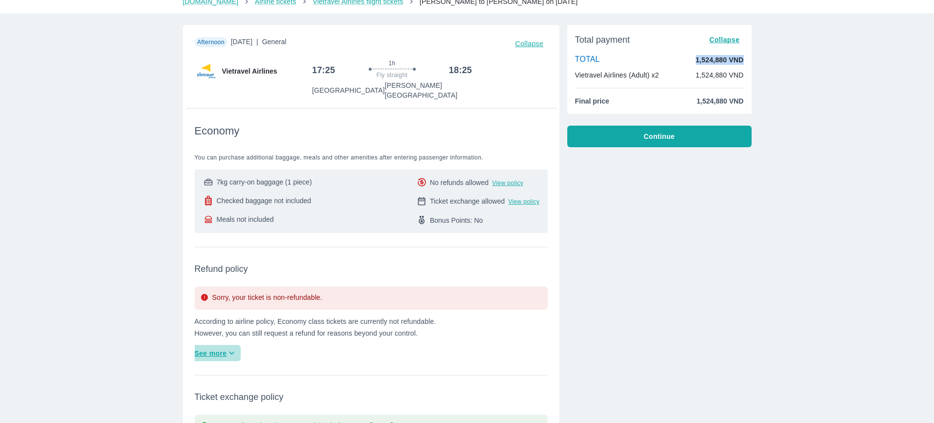
click at [234, 348] on icon "button" at bounding box center [232, 353] width 10 height 10
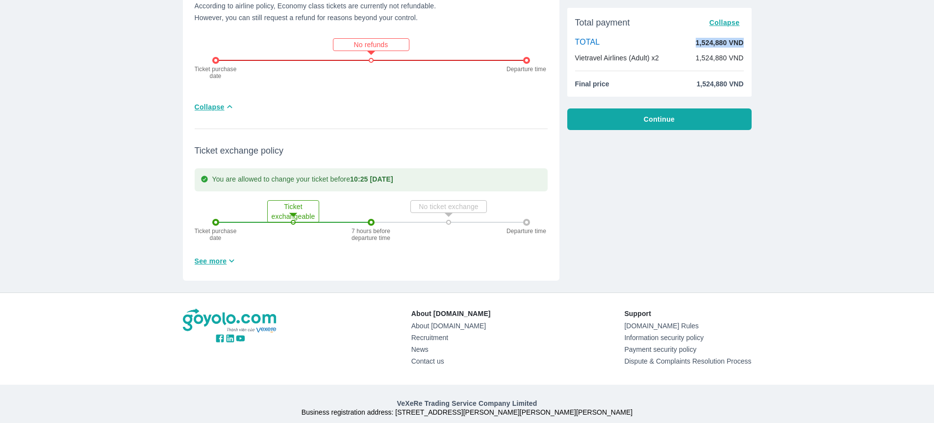
scroll to position [419, 0]
